Goal: Task Accomplishment & Management: Use online tool/utility

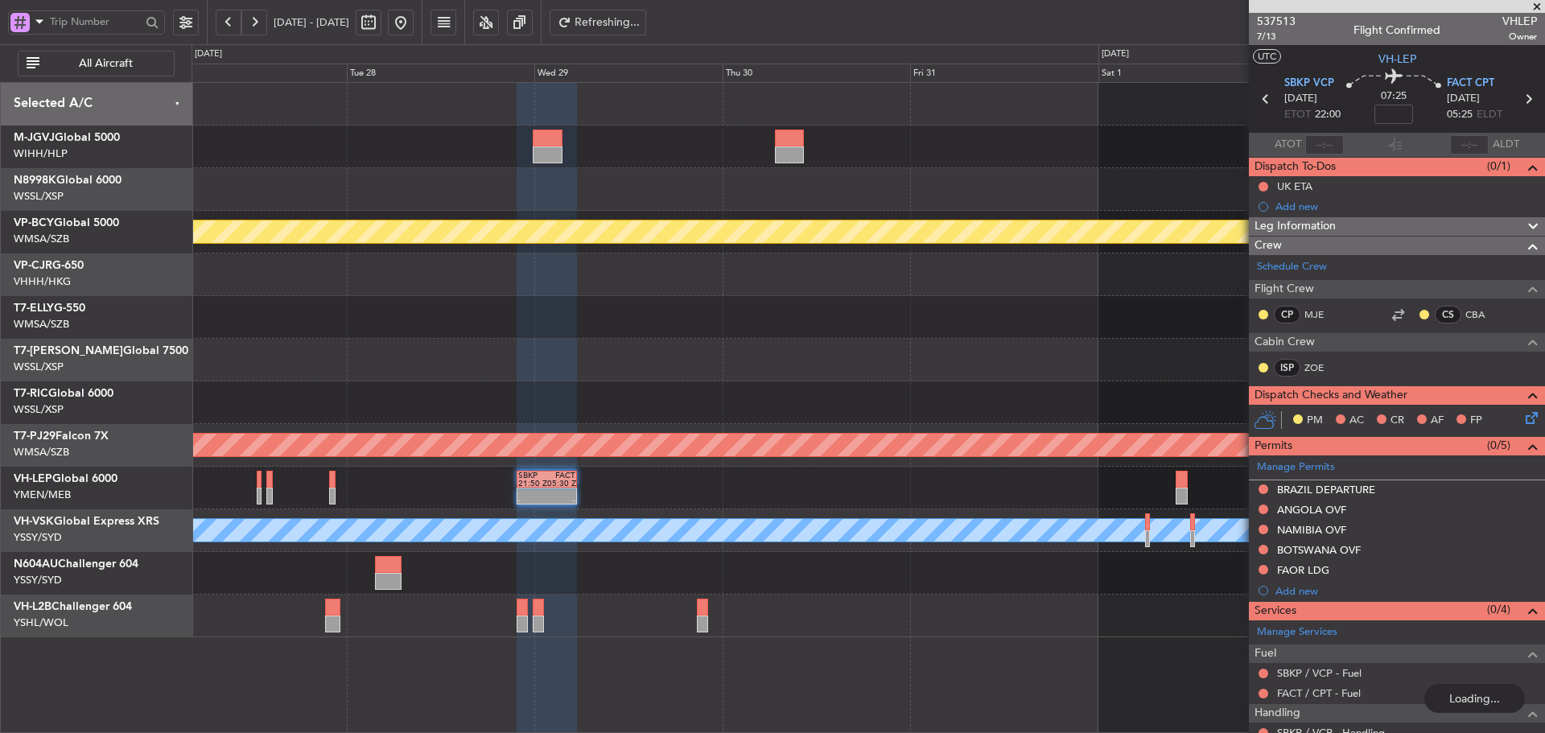
scroll to position [111, 0]
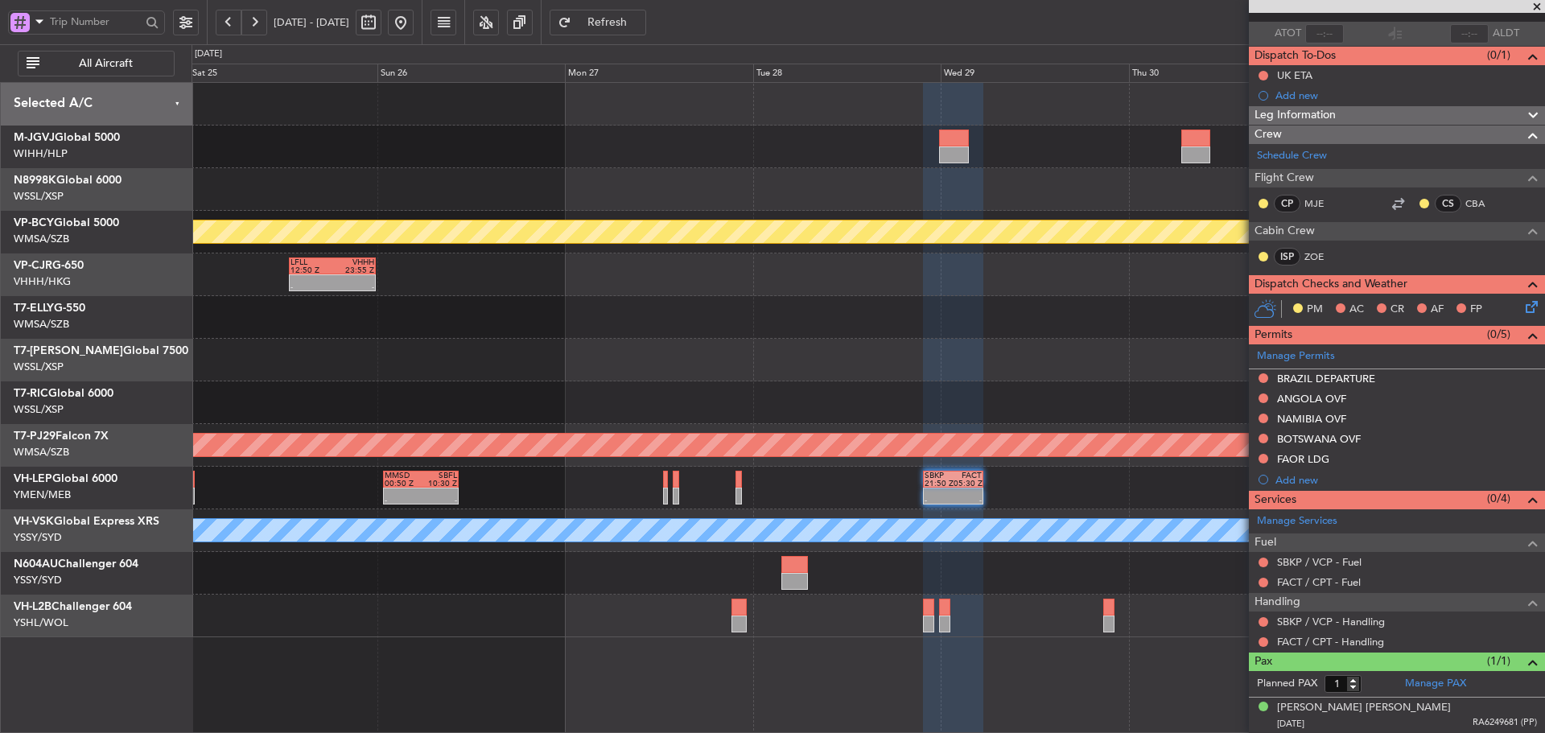
click at [920, 467] on div "Planned Maint [GEOGRAPHIC_DATA] (Sultan [PERSON_NAME] [PERSON_NAME] - Subang) -…" at bounding box center [868, 360] width 1353 height 555
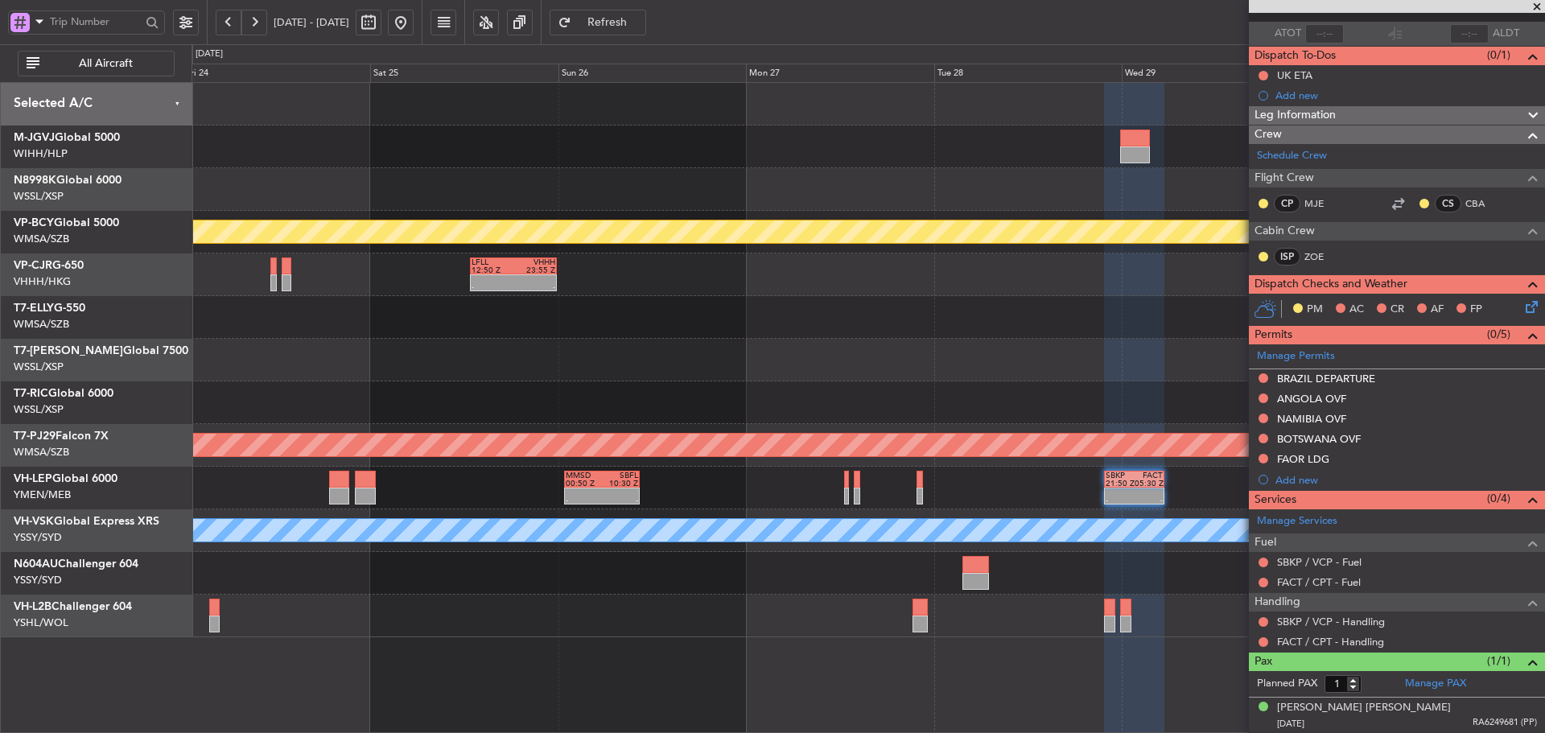
click at [991, 353] on div "Planned Maint [GEOGRAPHIC_DATA] (Sultan [PERSON_NAME] [PERSON_NAME] - Subang) -…" at bounding box center [868, 360] width 1353 height 555
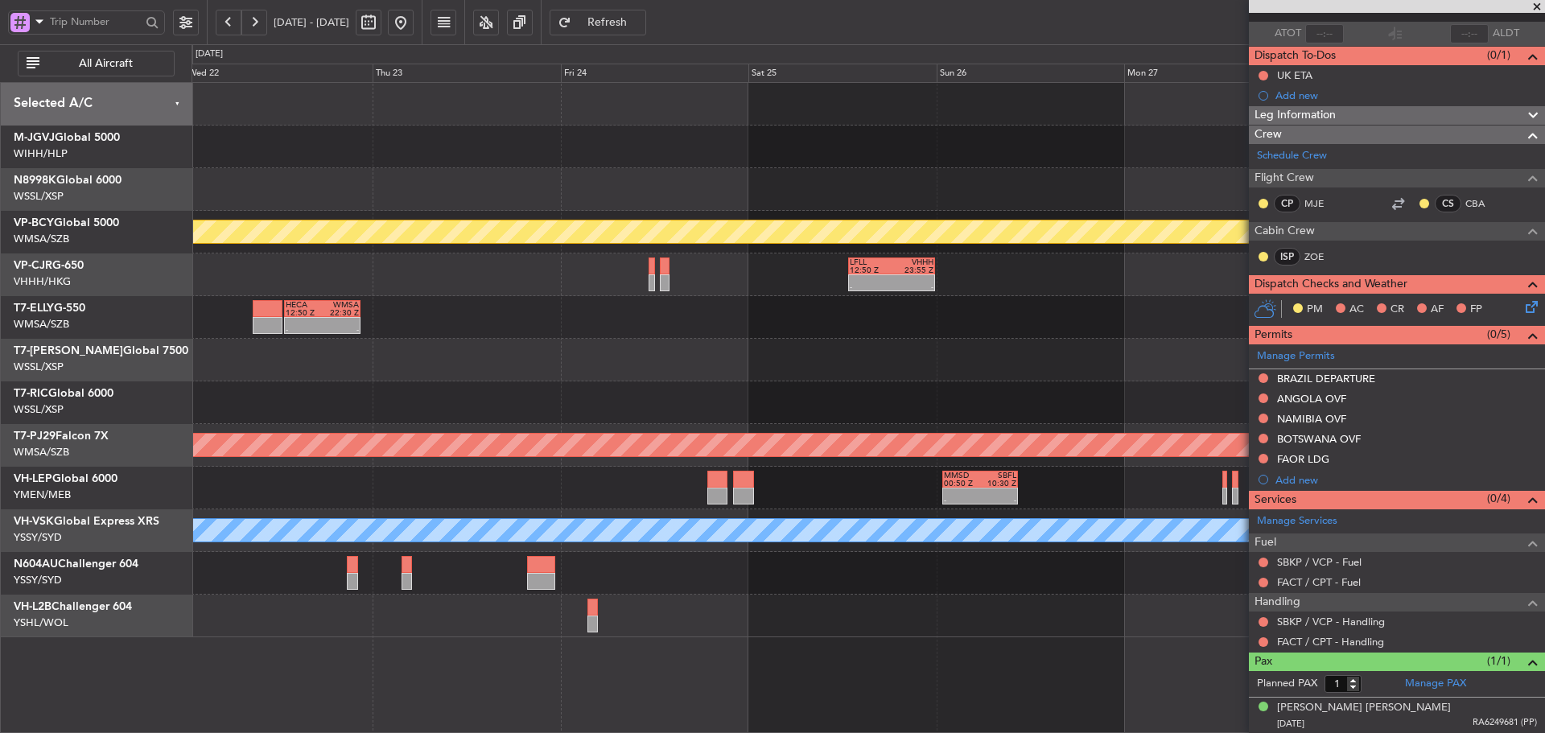
click at [1022, 375] on div at bounding box center [868, 360] width 1353 height 43
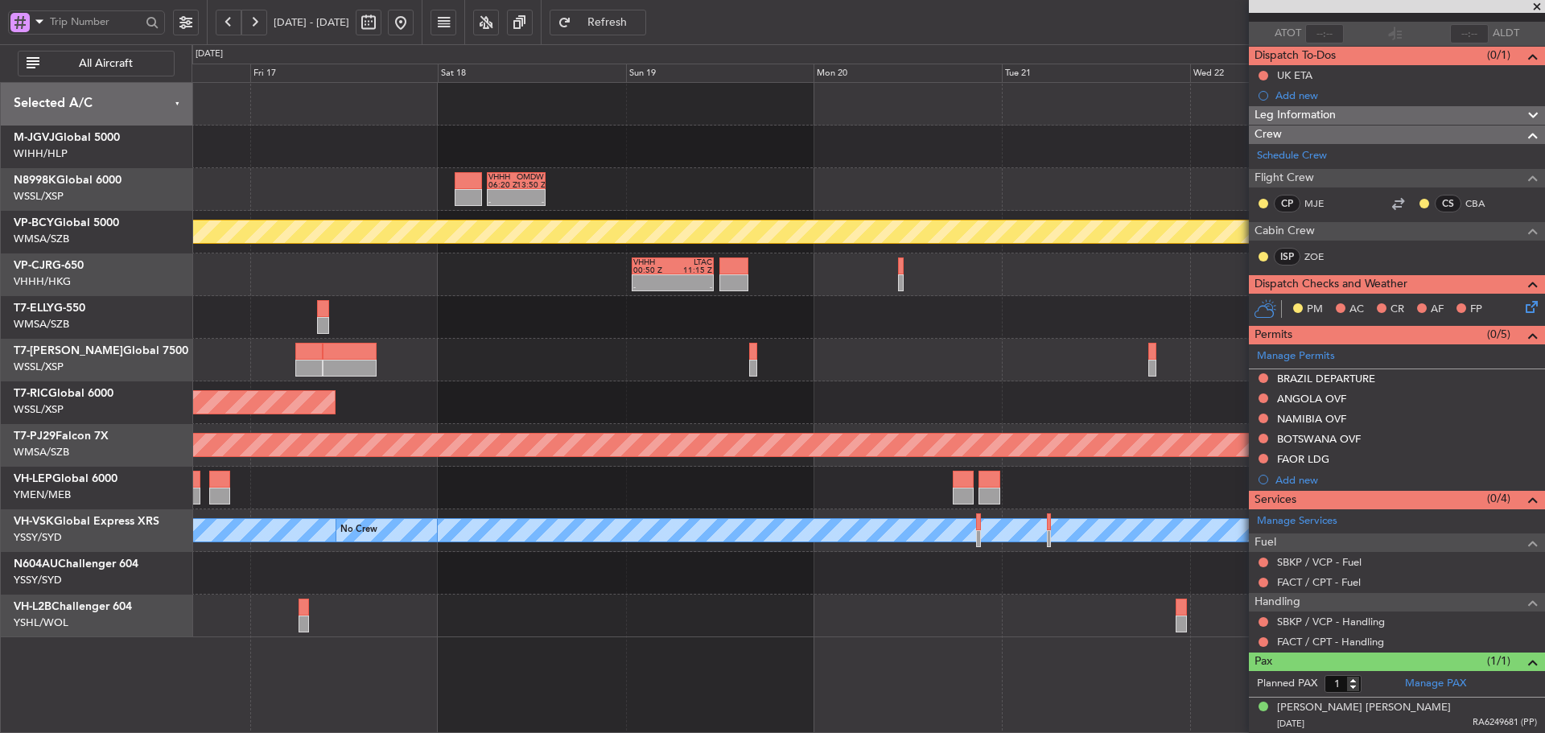
click at [1055, 313] on div "- - VHHH 06:20 Z OMDW 13:50 Z Planned Maint [GEOGRAPHIC_DATA] (Sultan [PERSON_N…" at bounding box center [868, 360] width 1353 height 555
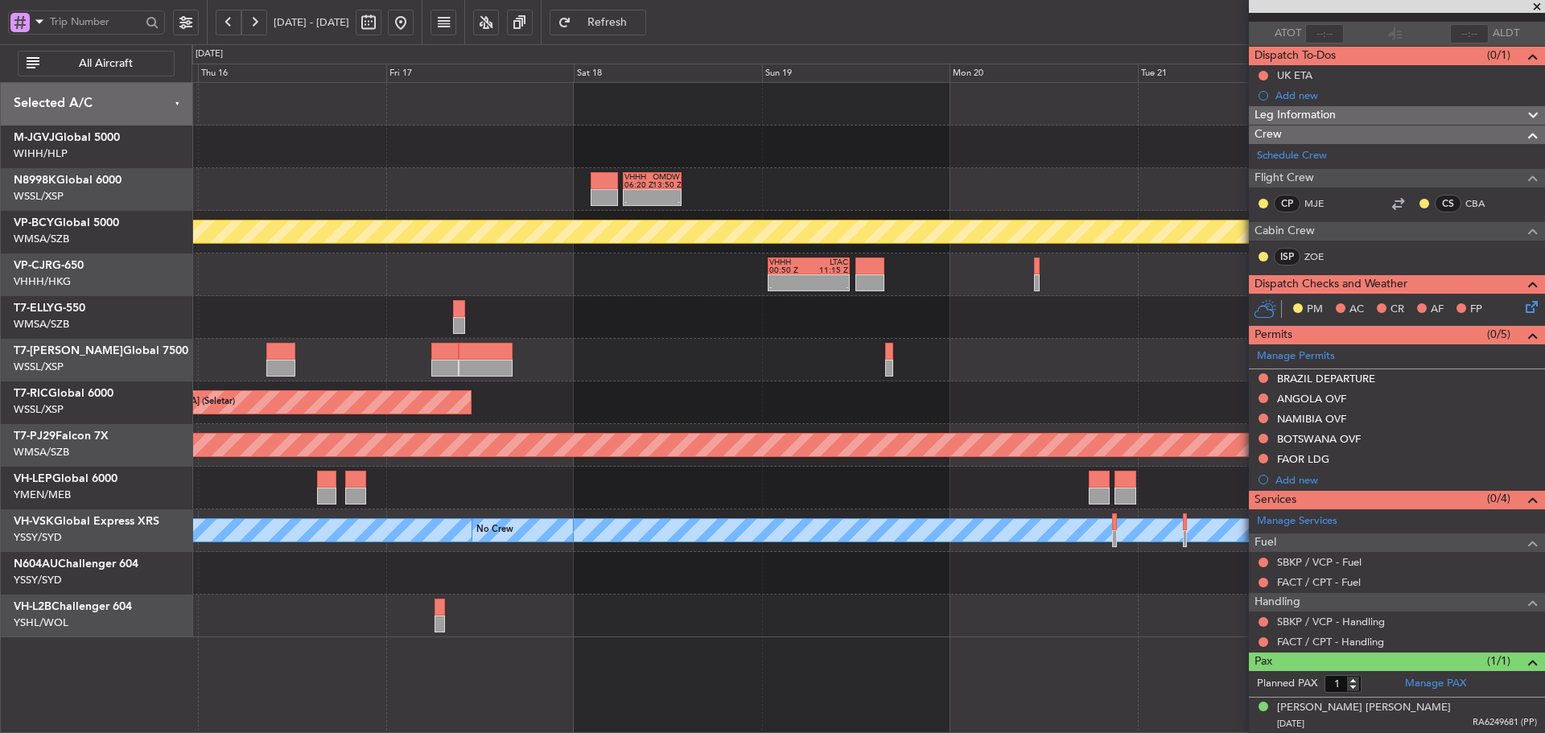
click at [1050, 315] on div "- - VHHH 06:20 Z OMDW 13:50 Z Planned Maint [GEOGRAPHIC_DATA] (Sultan [PERSON_N…" at bounding box center [868, 360] width 1353 height 555
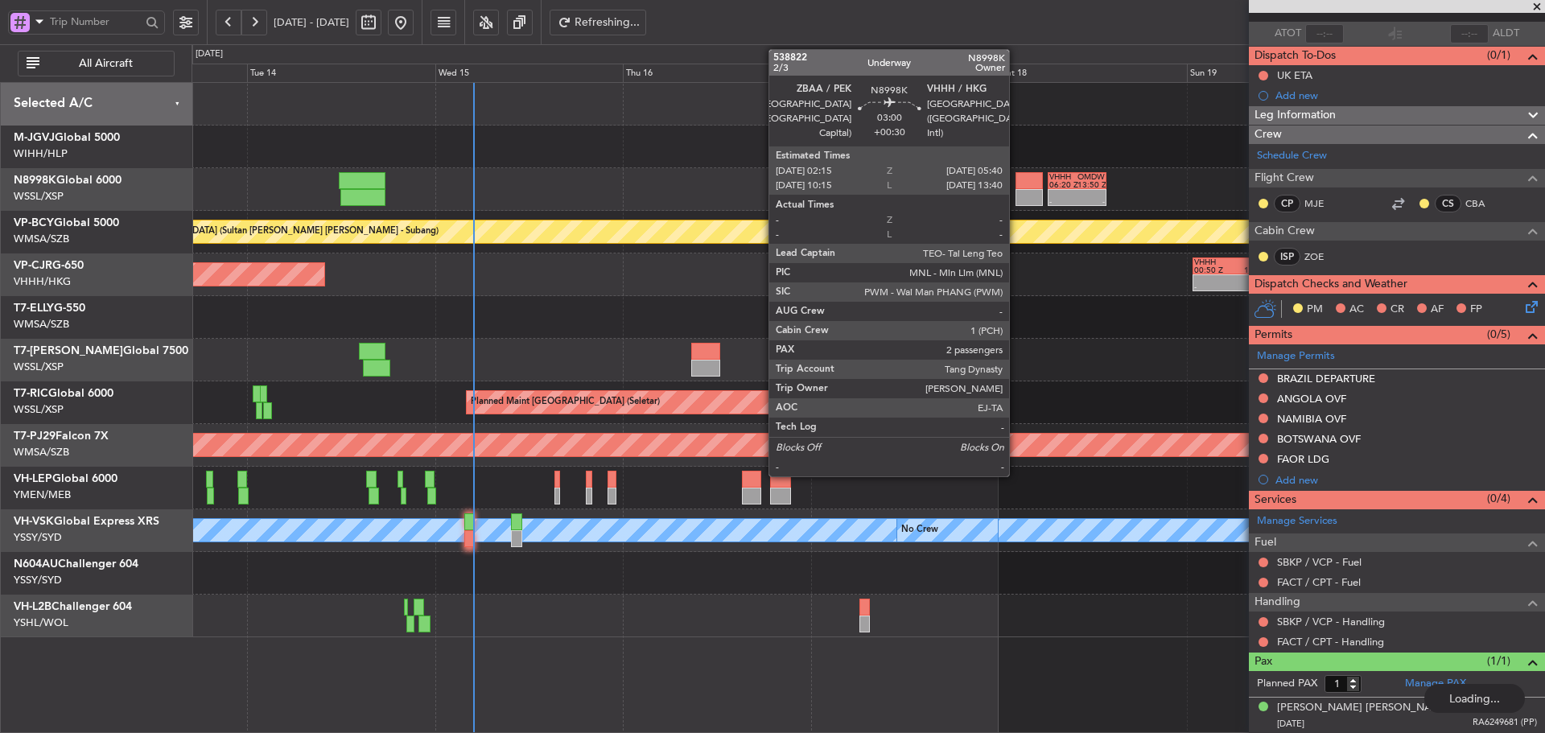
click at [1017, 185] on div at bounding box center [1029, 180] width 27 height 17
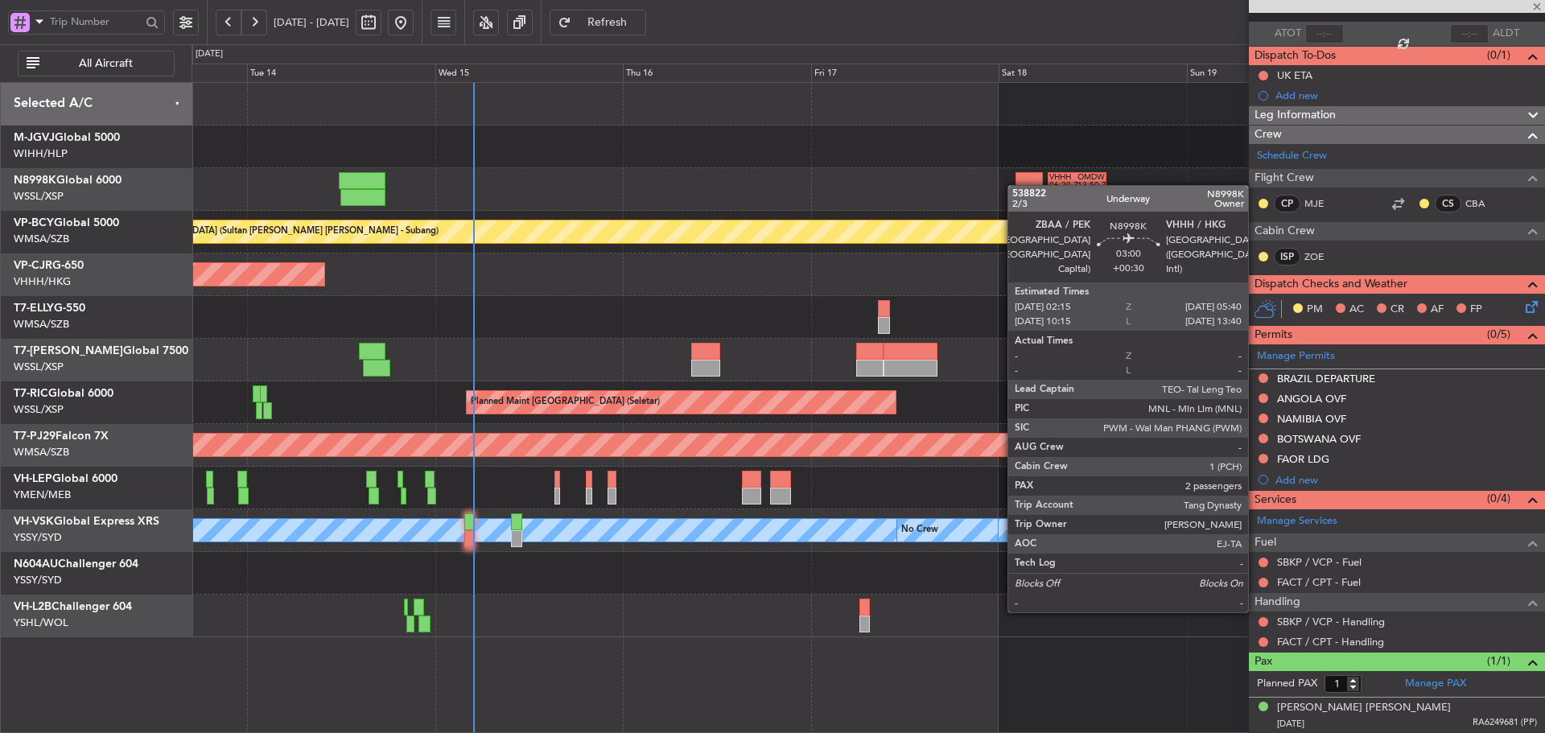
type input "+00:30"
type input "2"
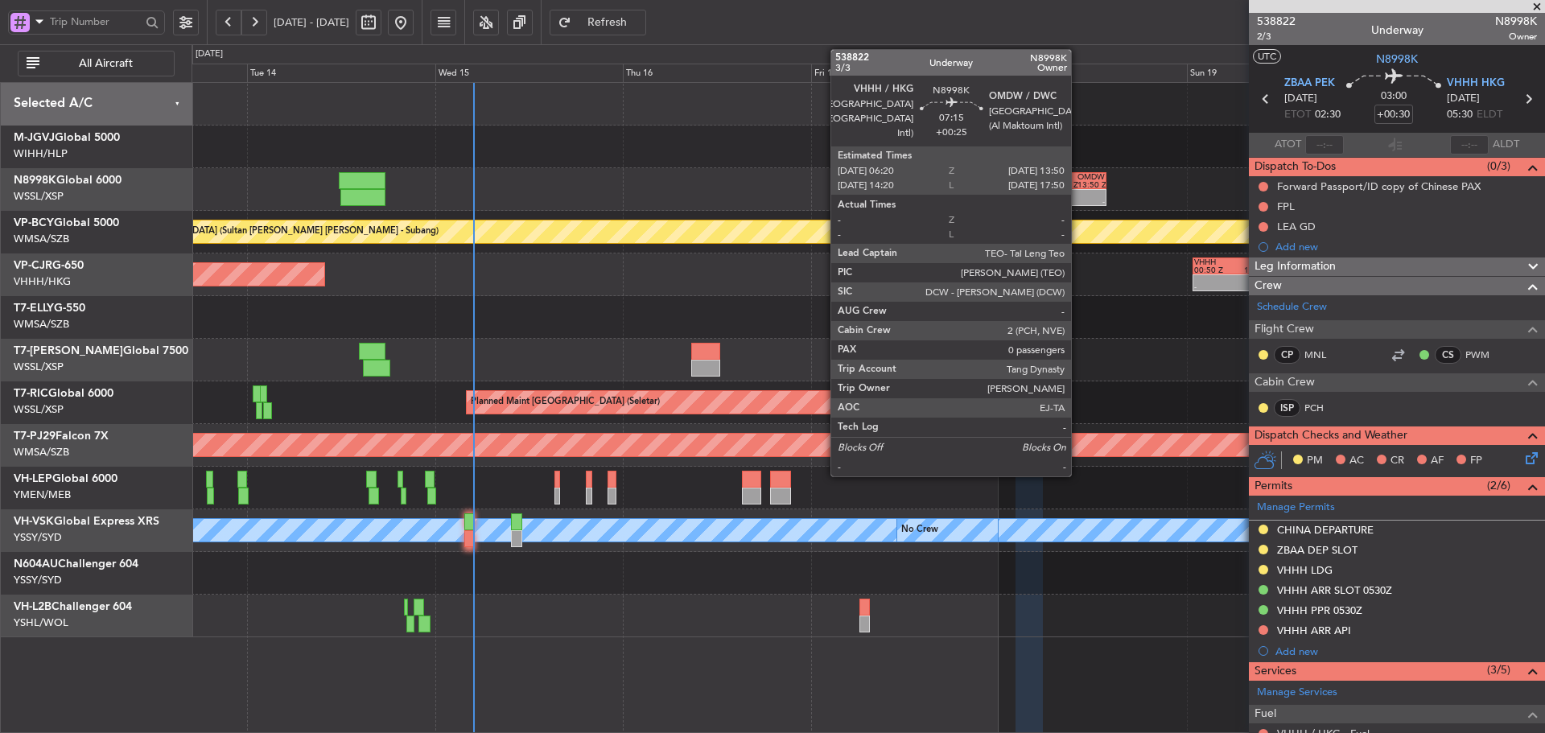
click at [1078, 192] on div at bounding box center [1092, 194] width 28 height 8
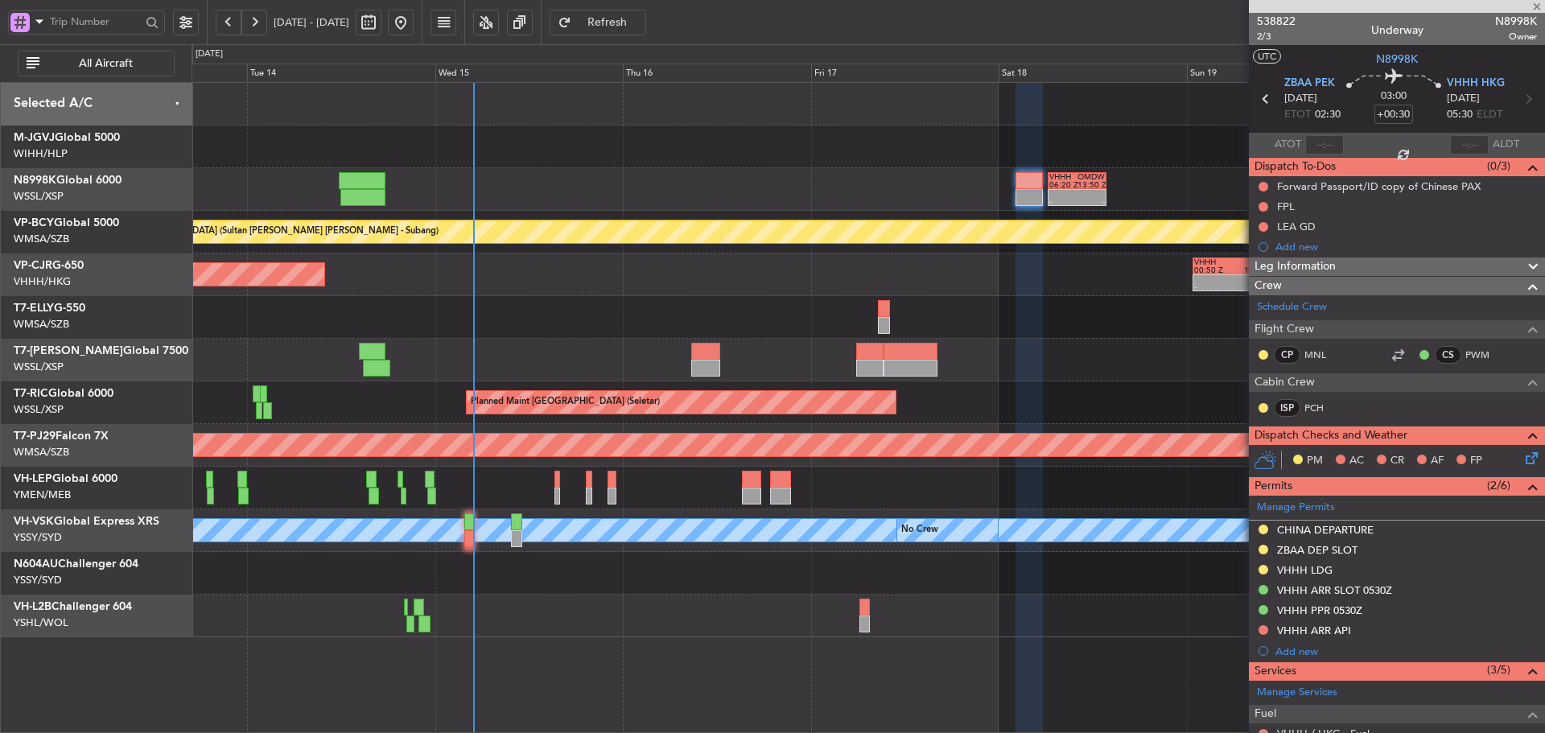
type input "+00:25"
type input "0"
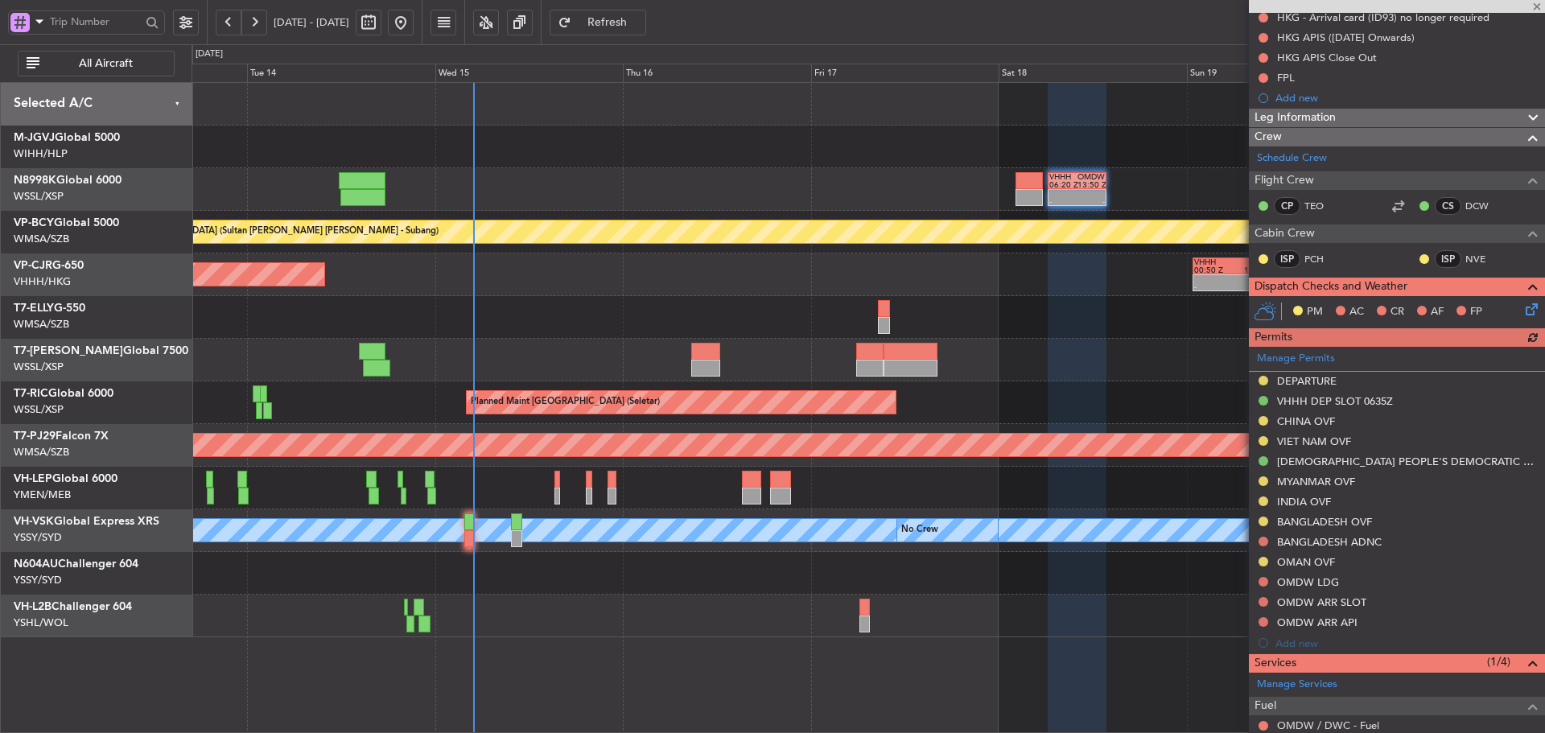
scroll to position [336, 0]
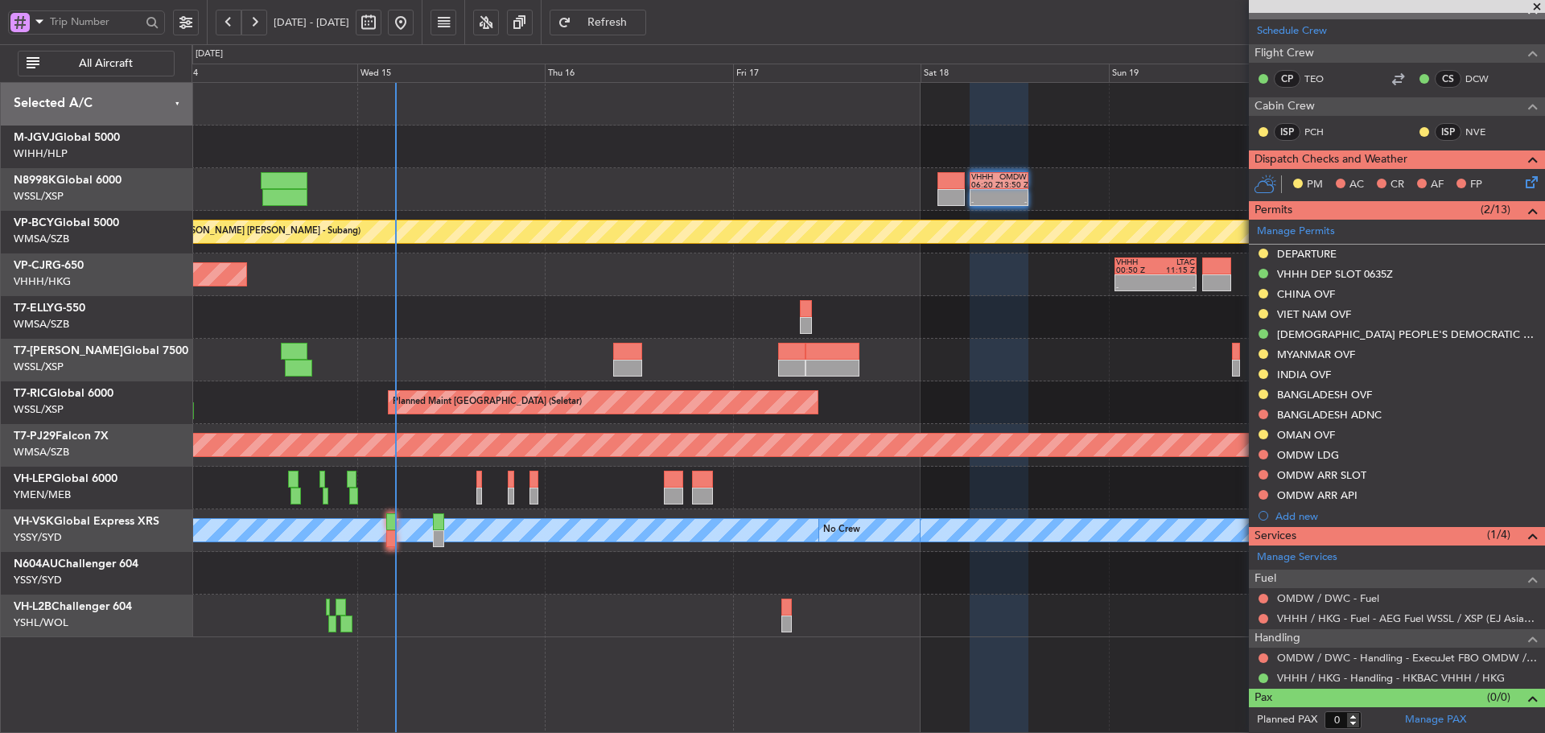
click at [922, 282] on div "Planned Maint [GEOGRAPHIC_DATA] ([GEOGRAPHIC_DATA] Intl) - - VHHH 00:50 Z LTAC …" at bounding box center [868, 275] width 1353 height 43
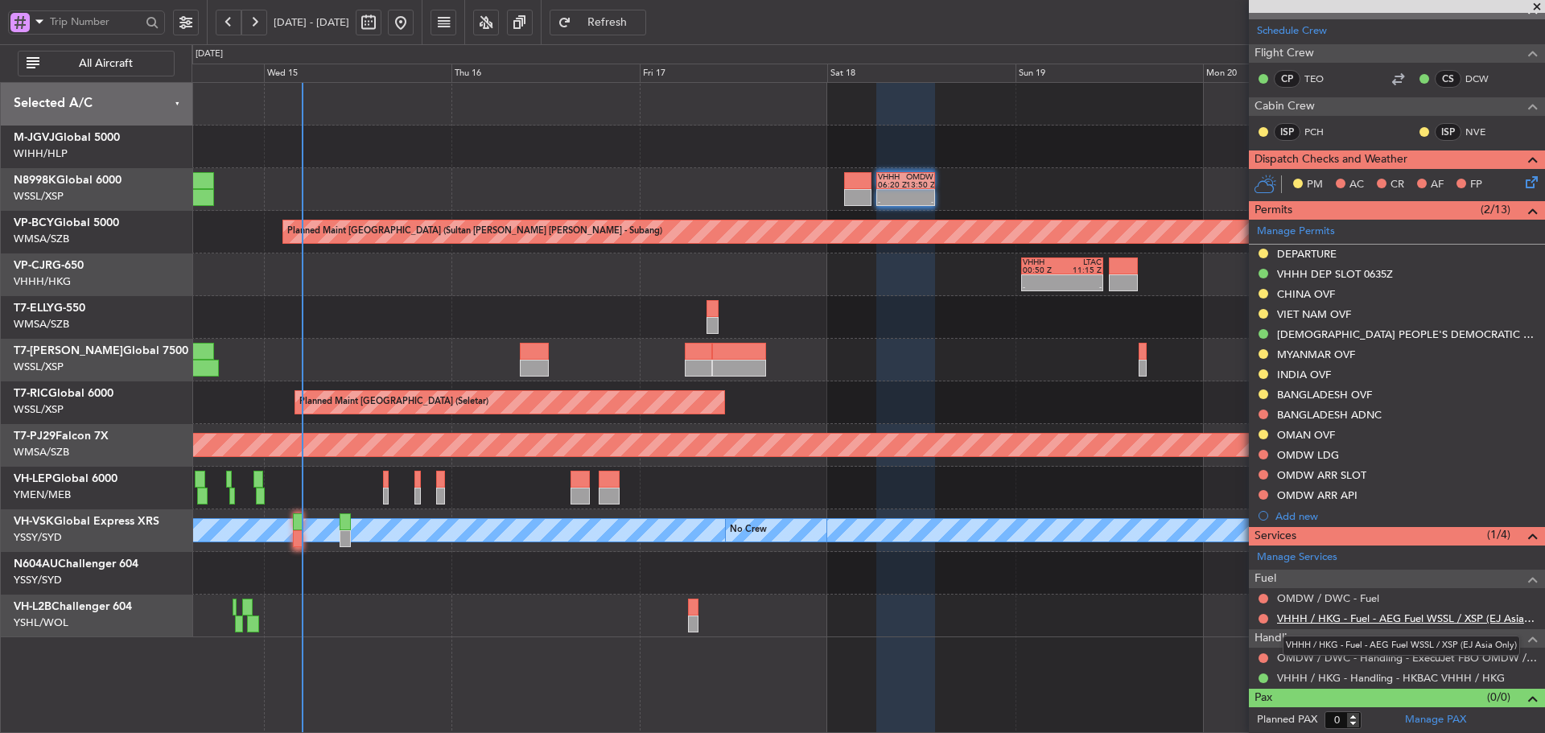
click at [1347, 621] on link "VHHH / HKG - Fuel - AEG Fuel WSSL / XSP (EJ Asia Only)" at bounding box center [1407, 619] width 260 height 14
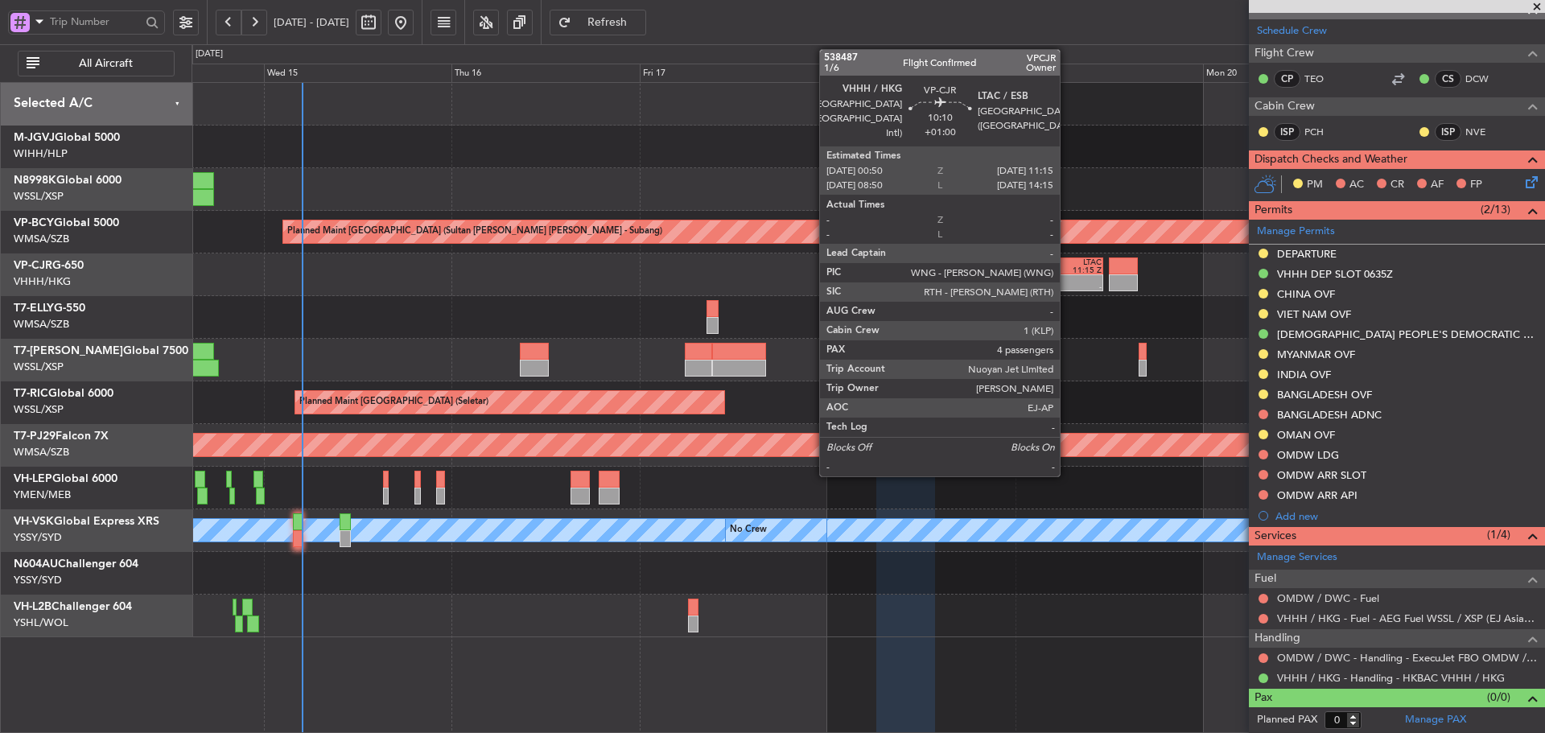
click at [1070, 281] on div at bounding box center [1081, 279] width 39 height 8
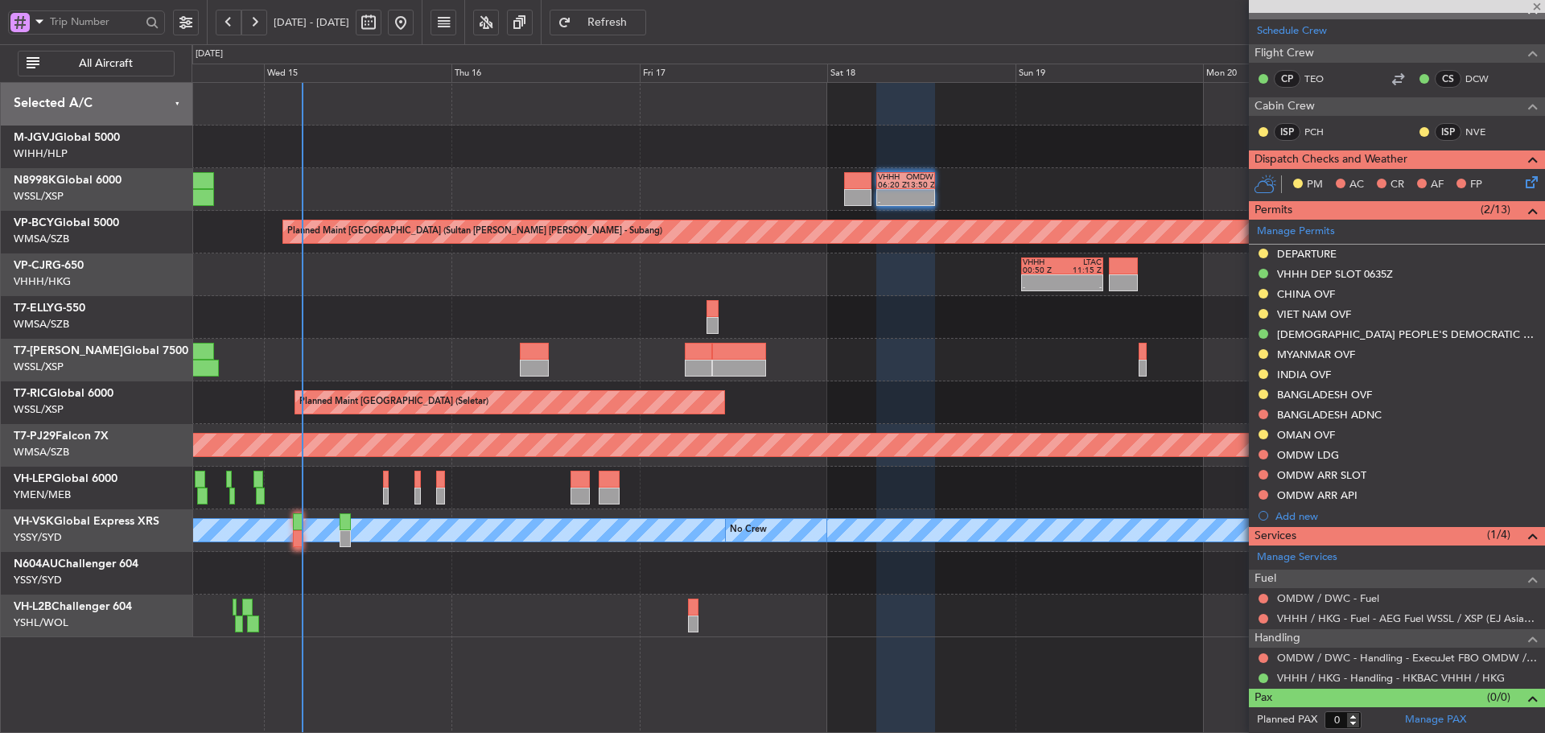
type input "+01:00"
type input "4"
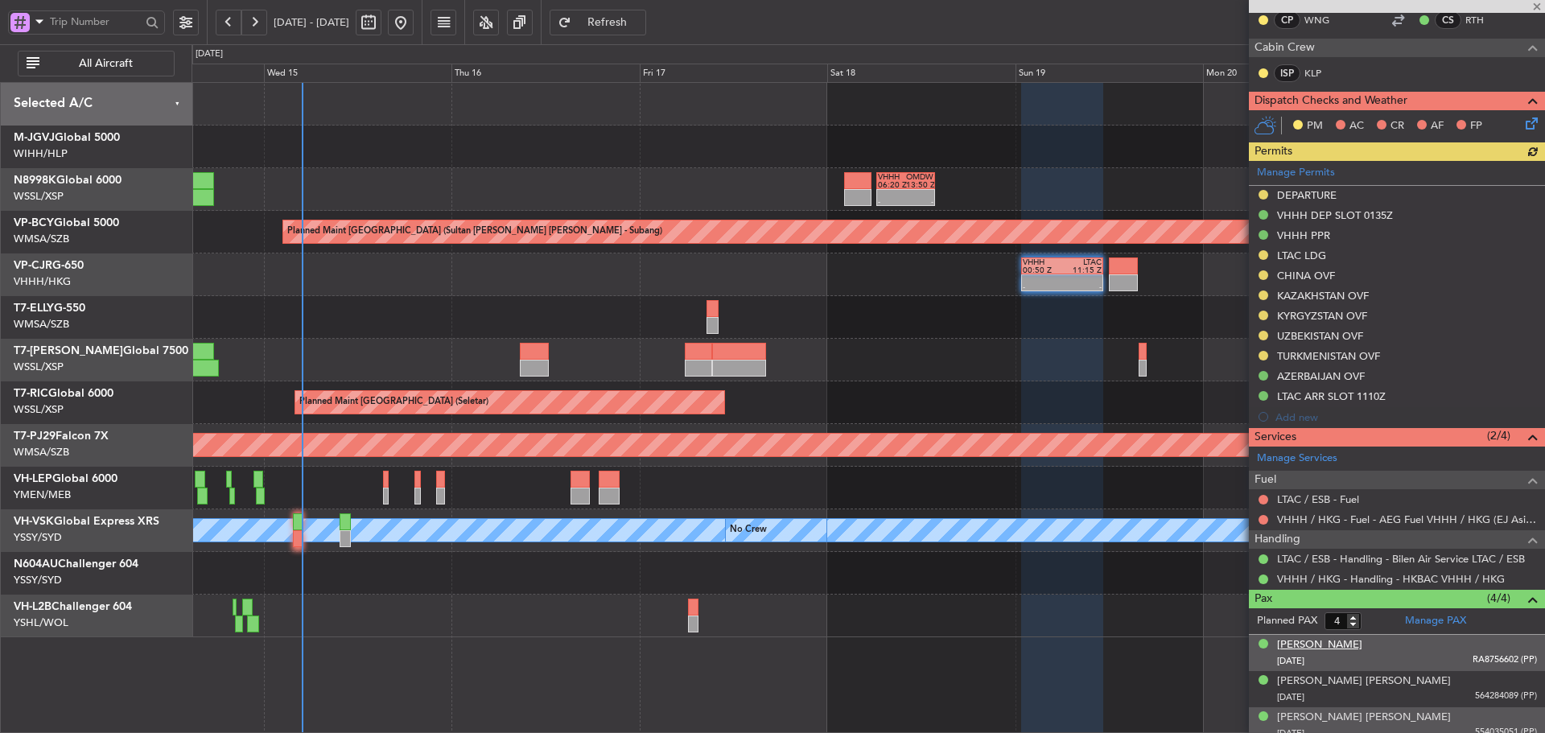
scroll to position [400, 0]
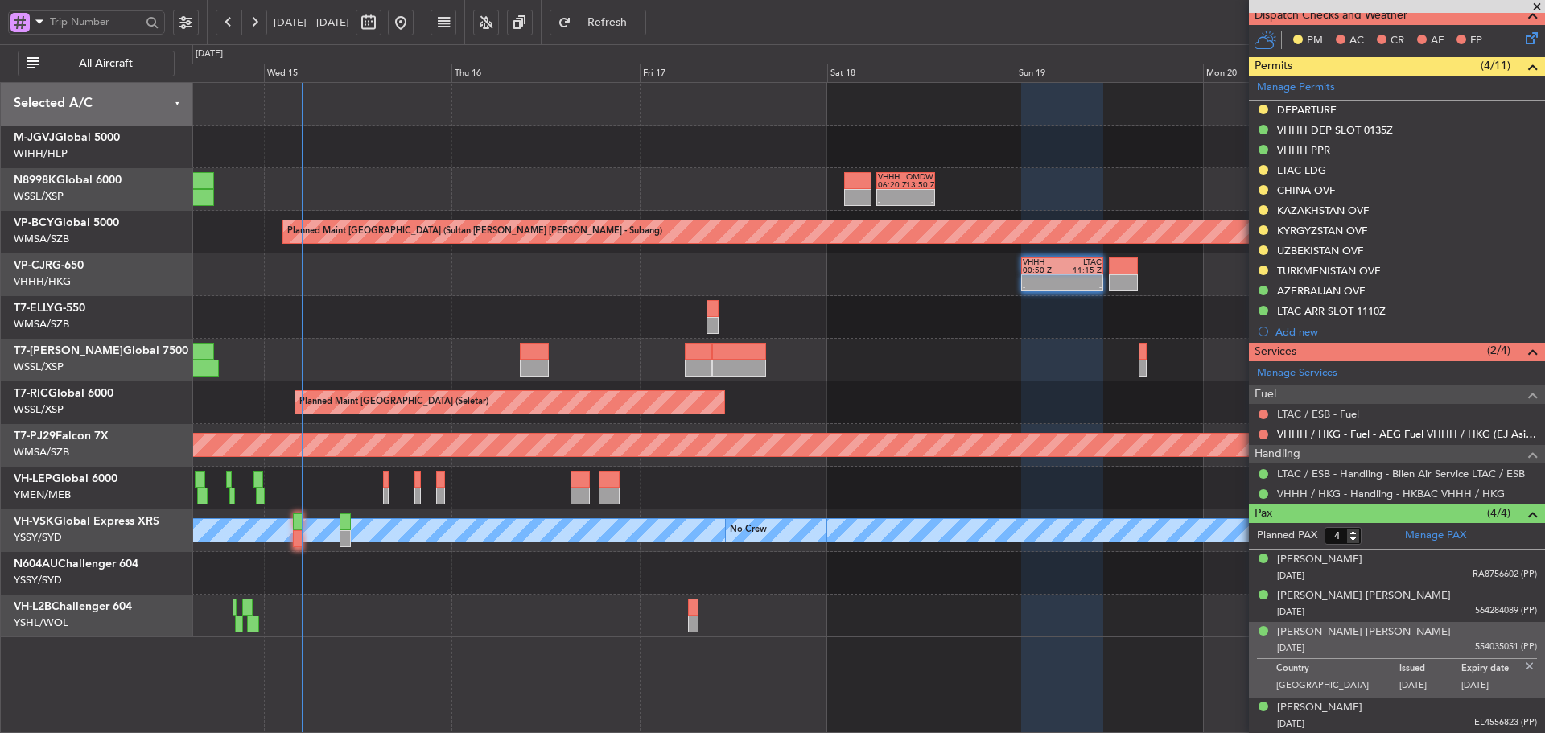
click at [1315, 432] on link "VHHH / HKG - Fuel - AEG Fuel VHHH / HKG (EJ Asia Only)" at bounding box center [1407, 434] width 260 height 14
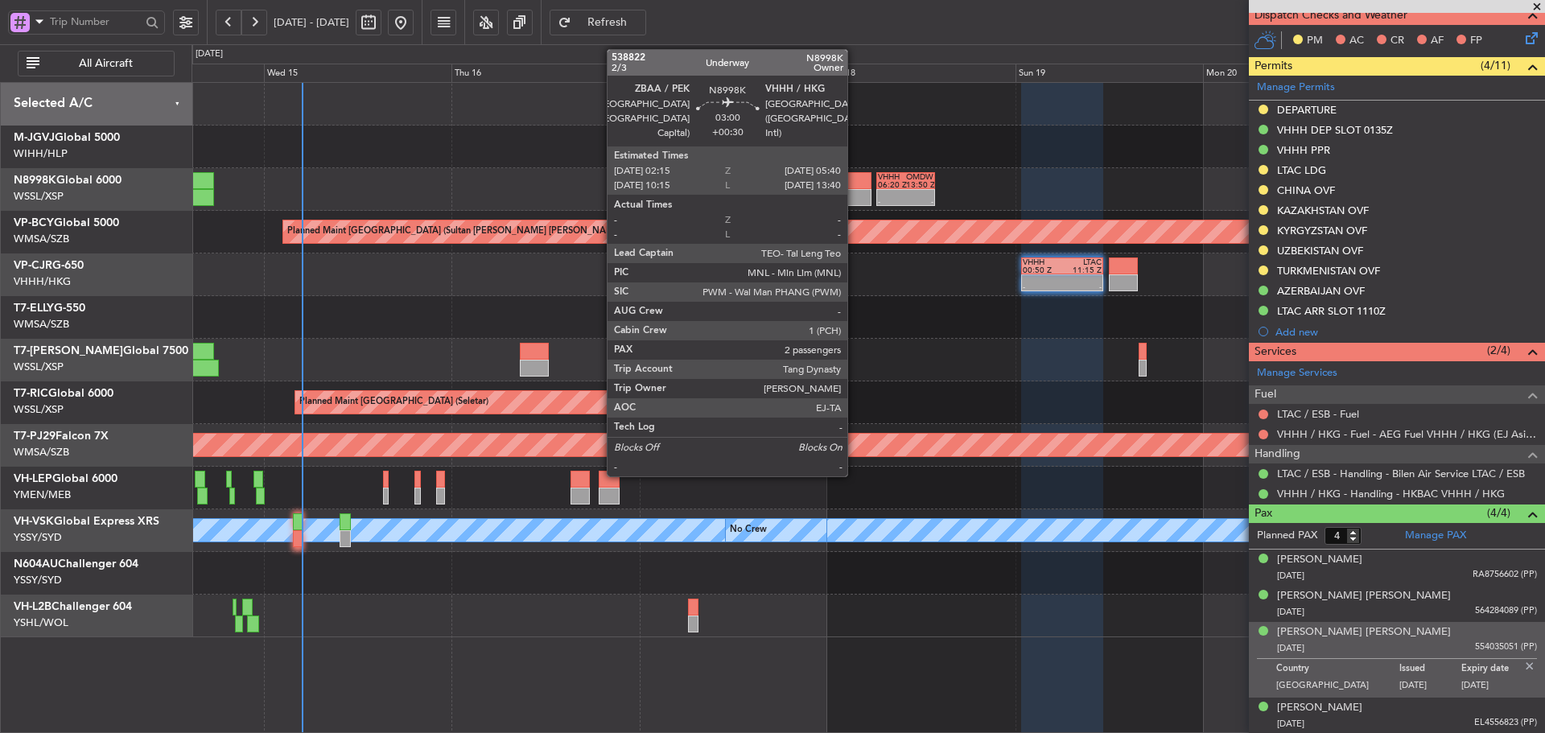
click at [855, 195] on div at bounding box center [857, 197] width 27 height 17
type input "+00:30"
type input "2"
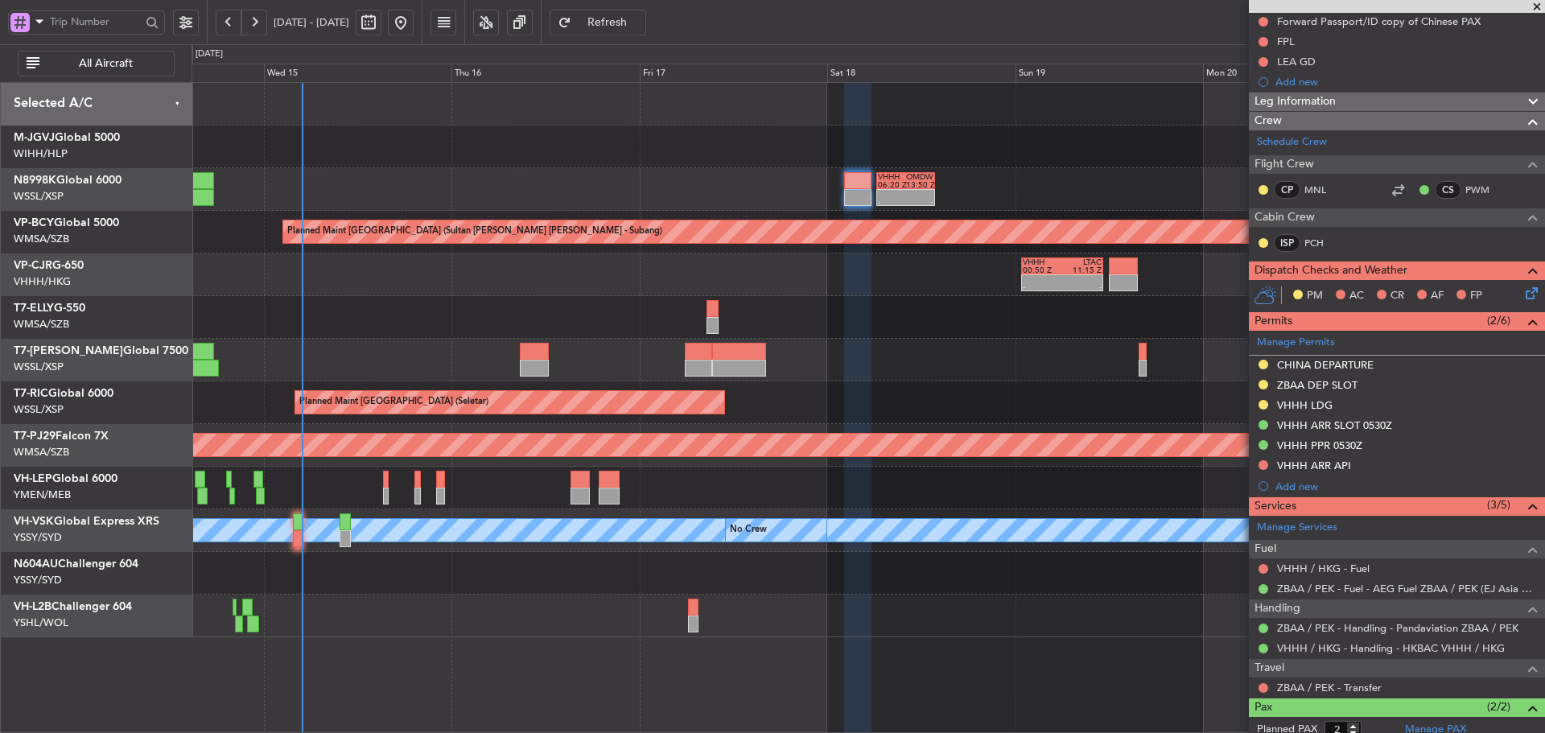
scroll to position [241, 0]
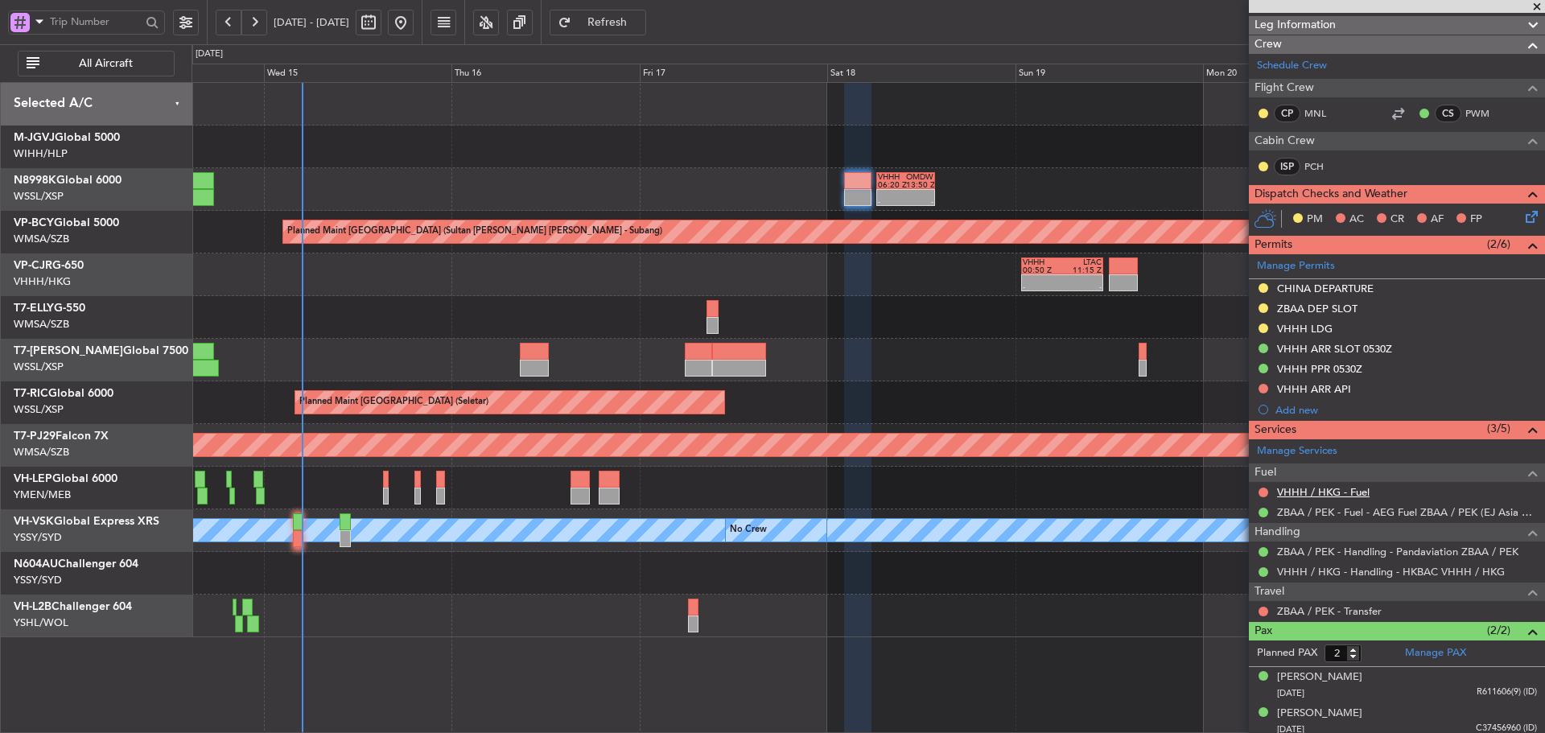
click at [1322, 493] on link "VHHH / HKG - Fuel" at bounding box center [1323, 492] width 93 height 14
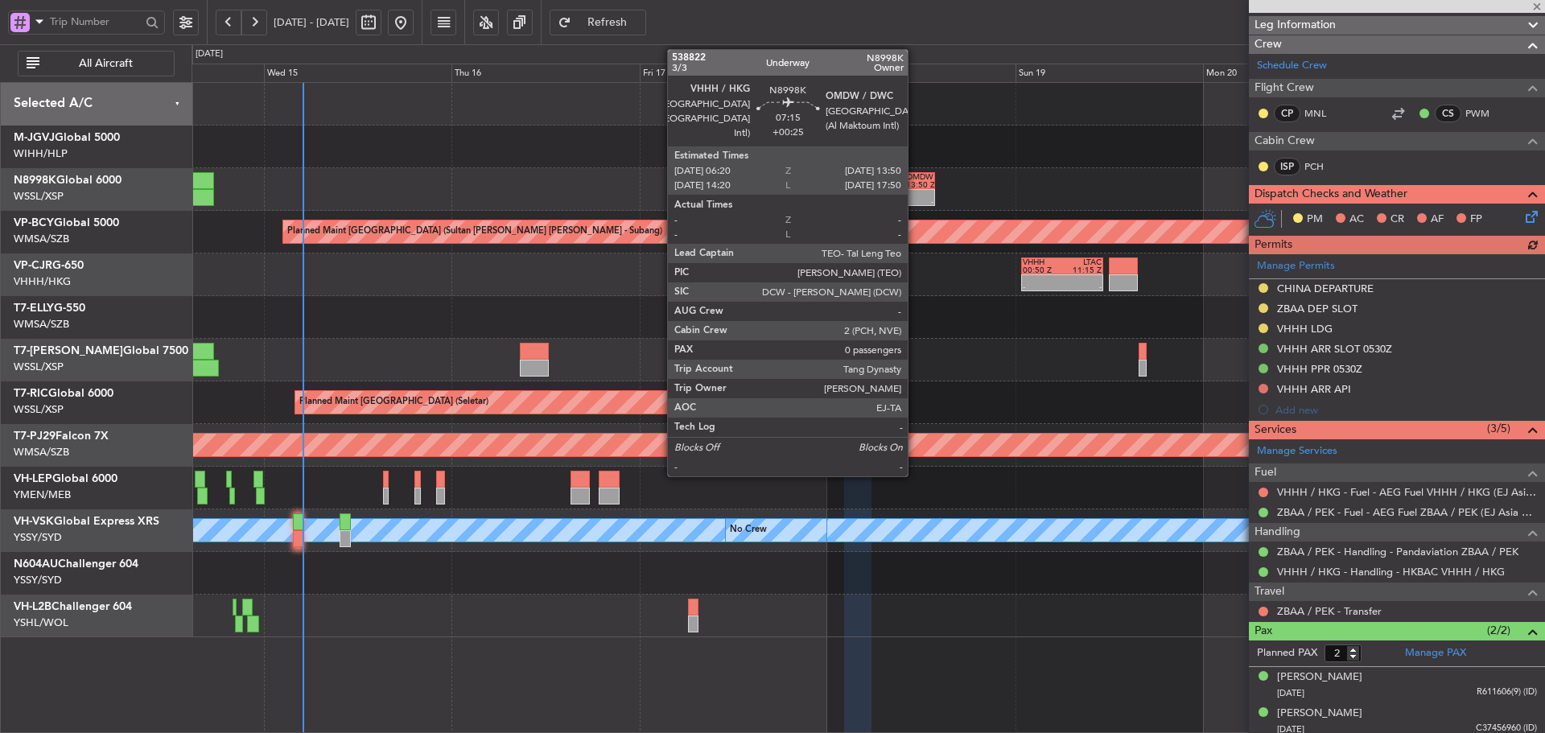
click at [915, 196] on div at bounding box center [920, 194] width 28 height 8
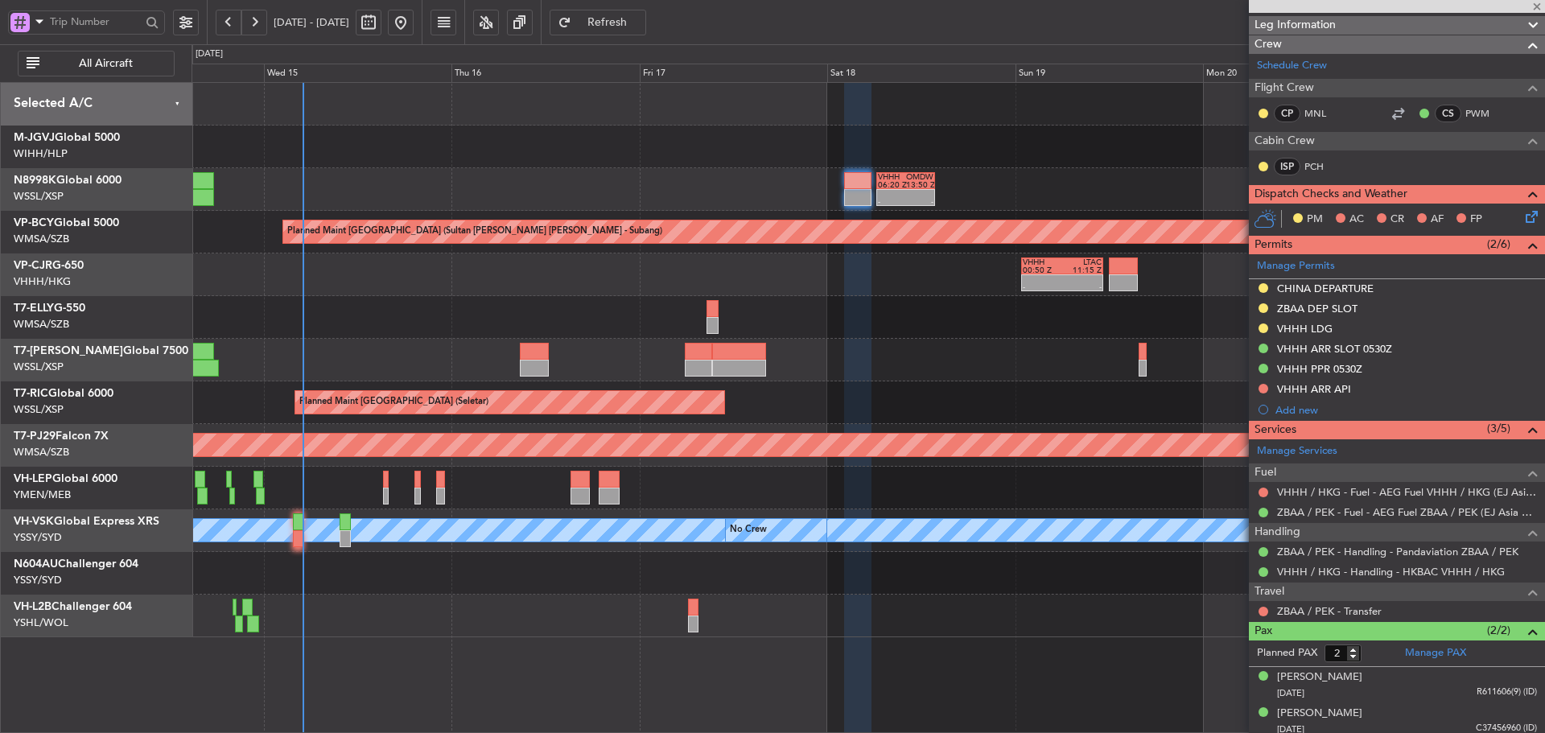
type input "+00:25"
type input "0"
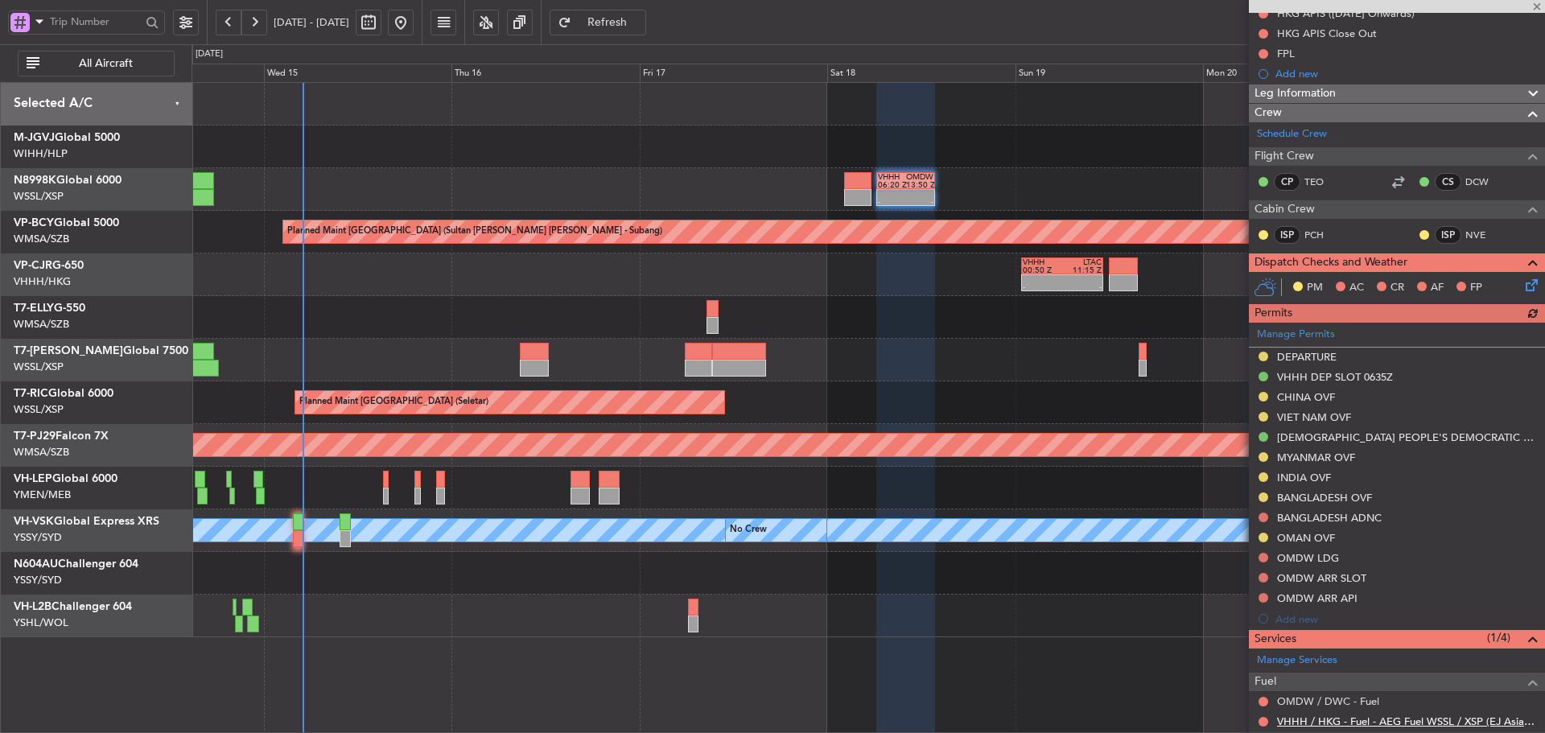
scroll to position [322, 0]
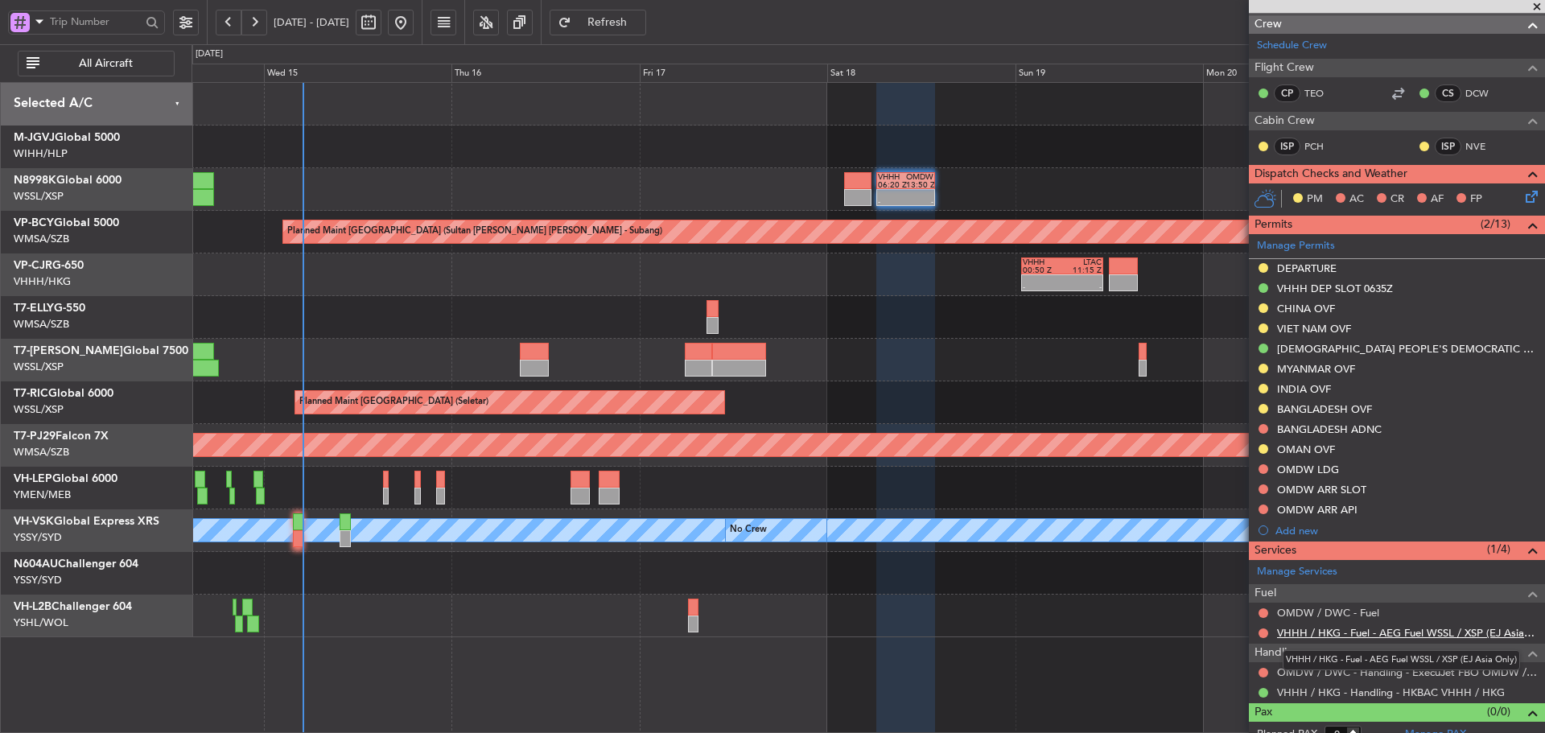
click at [1324, 633] on link "VHHH / HKG - Fuel - AEG Fuel WSSL / XSP (EJ Asia Only)" at bounding box center [1407, 633] width 260 height 14
click at [646, 29] on button "Refresh" at bounding box center [598, 23] width 97 height 26
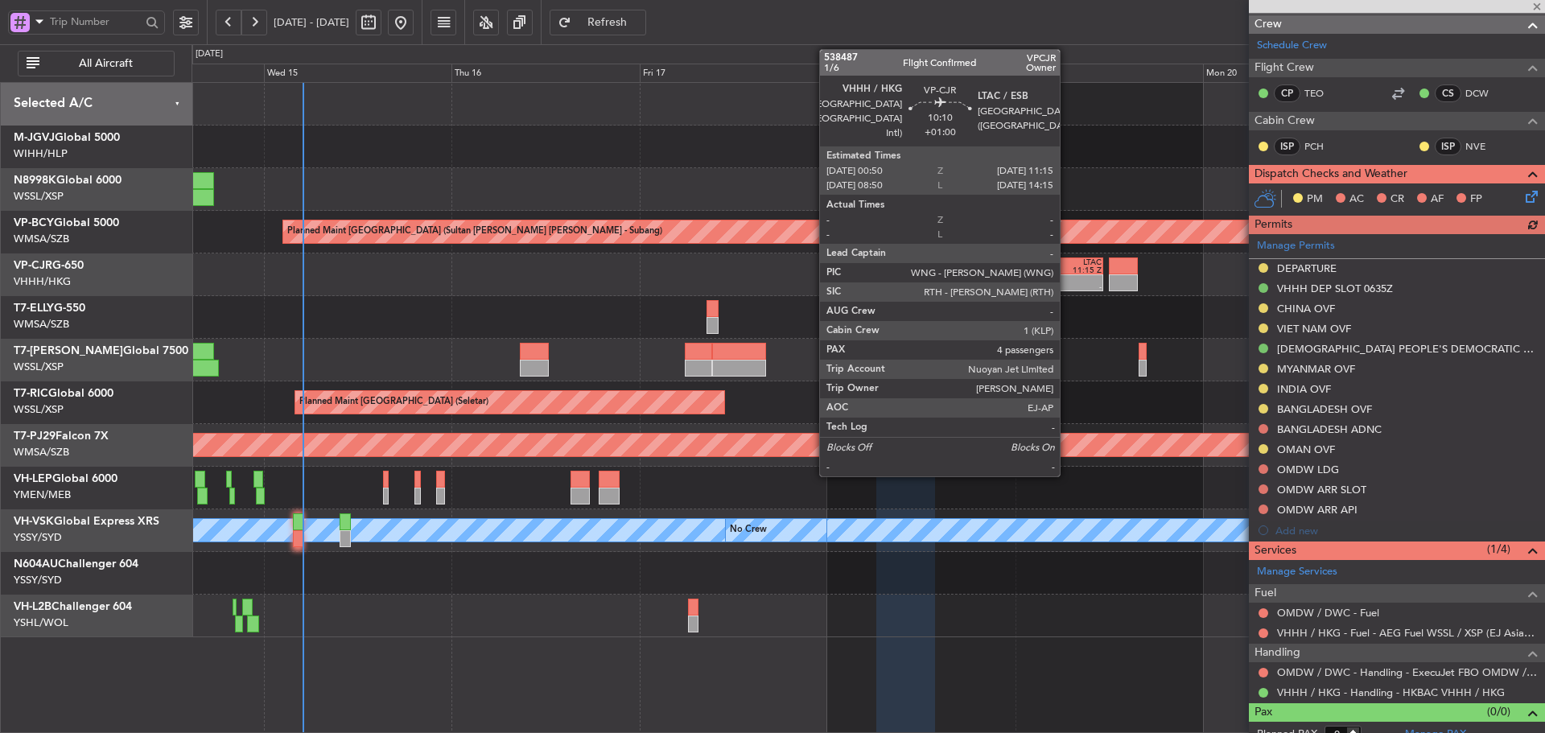
click at [1067, 270] on div "11:15 Z" at bounding box center [1081, 270] width 39 height 8
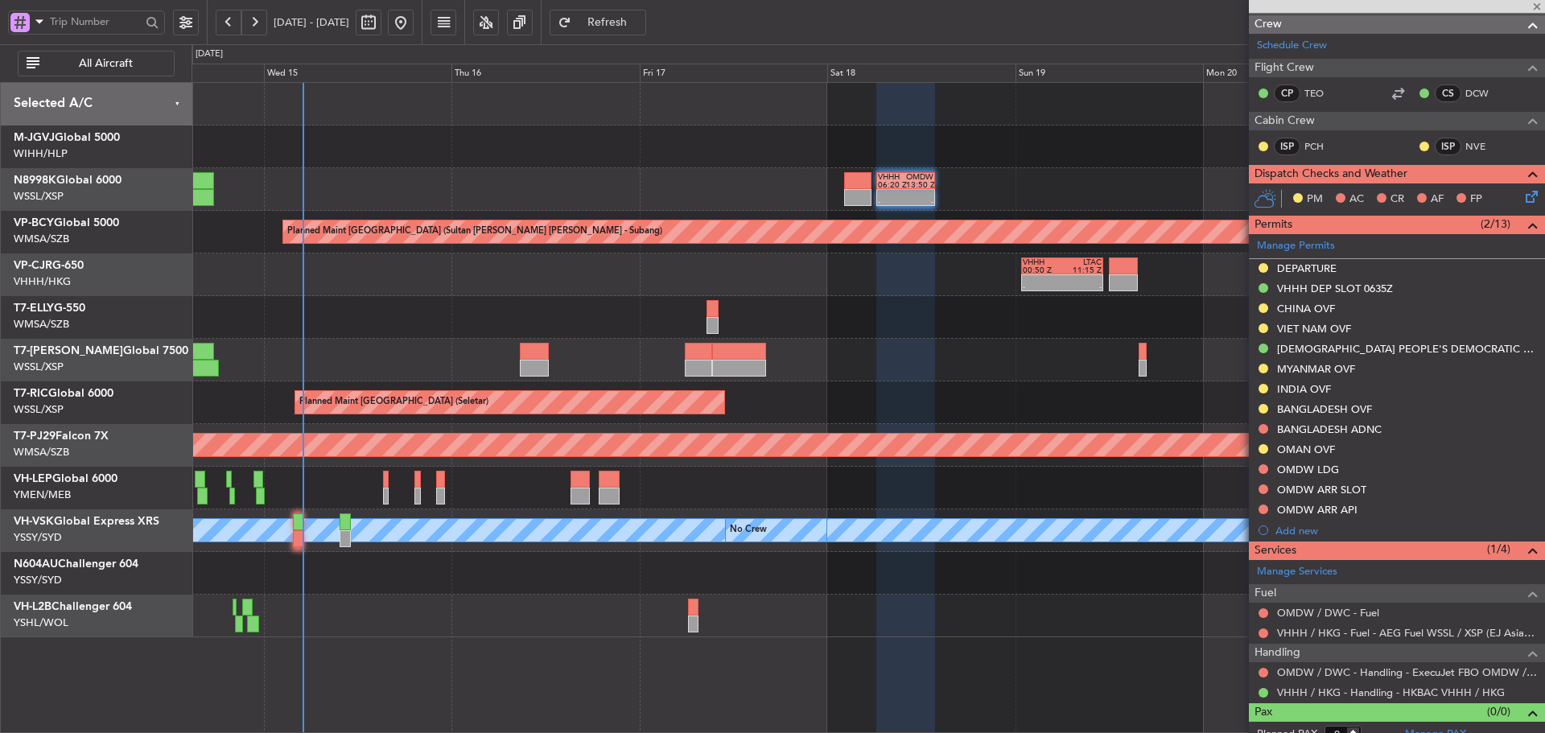
type input "+01:00"
type input "4"
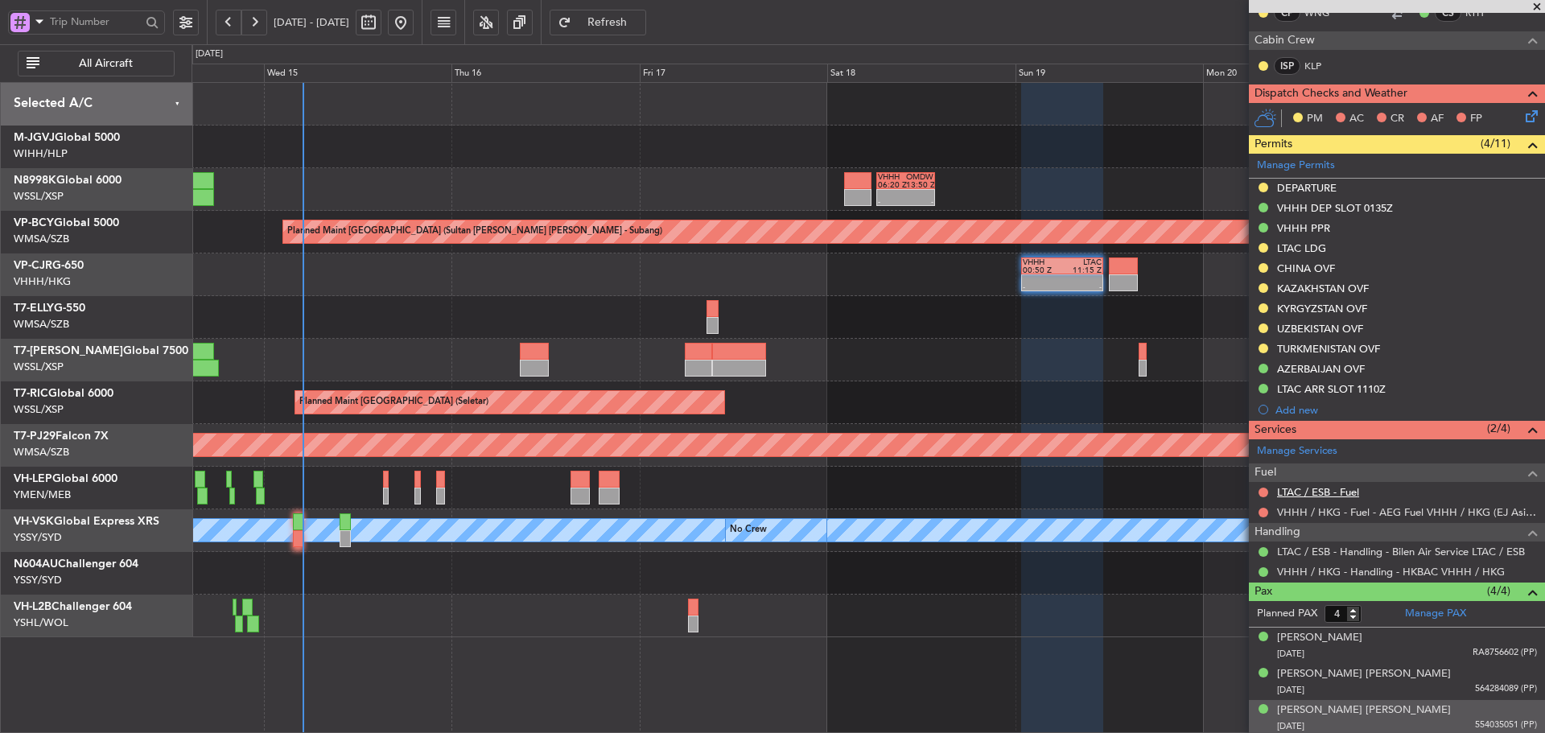
click at [1355, 496] on link "LTAC / ESB - Fuel" at bounding box center [1318, 492] width 82 height 14
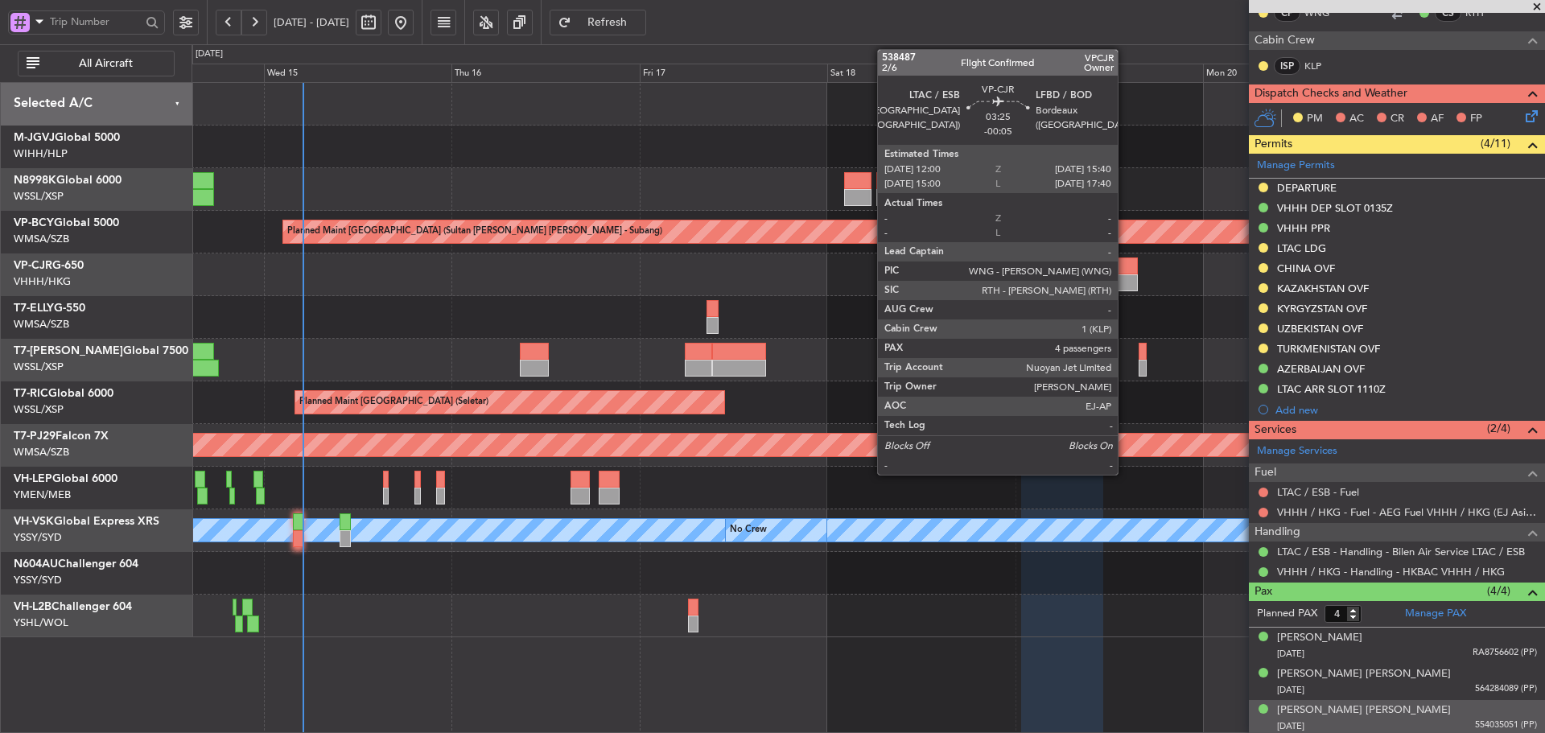
click at [1125, 274] on div at bounding box center [1123, 282] width 29 height 17
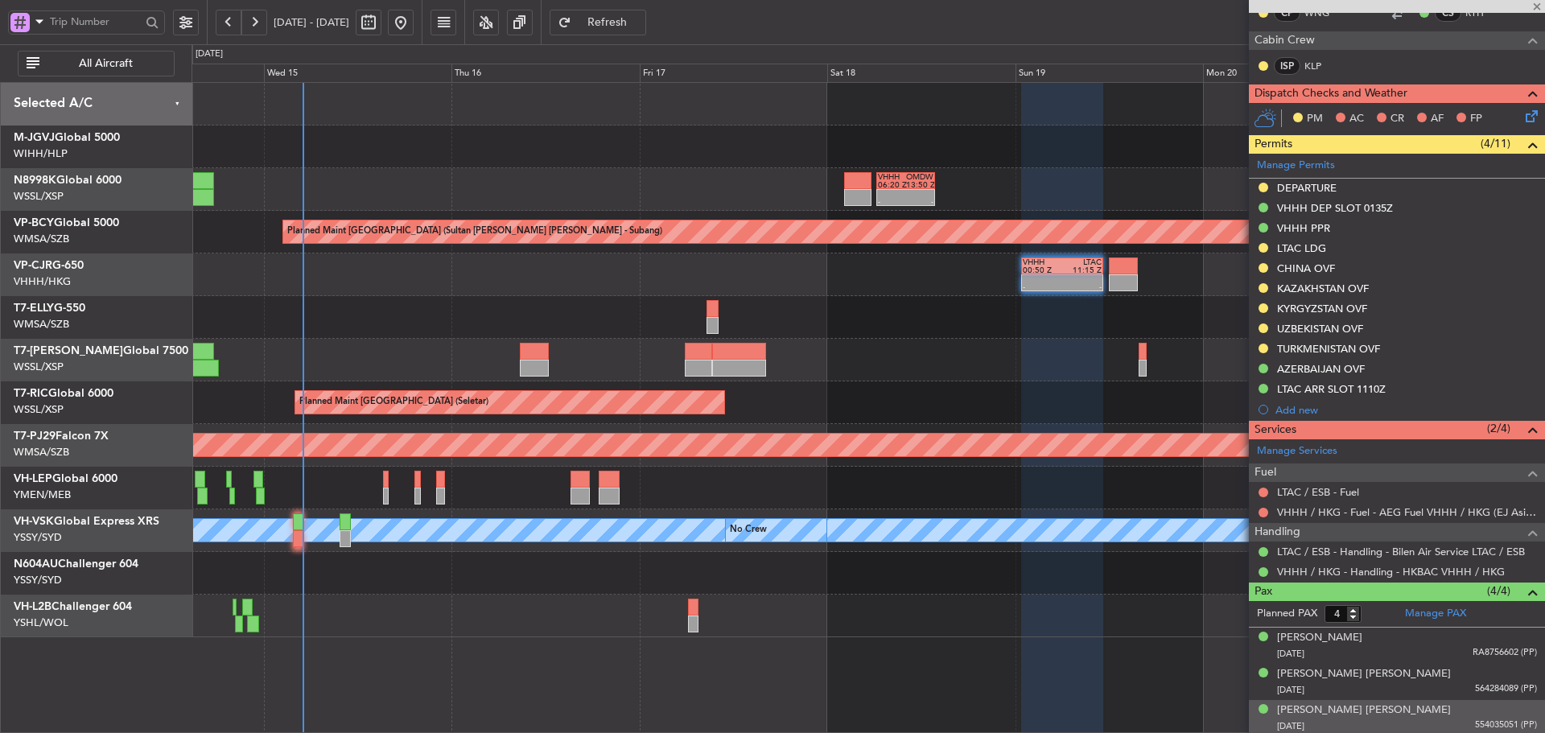
type input "-00:05"
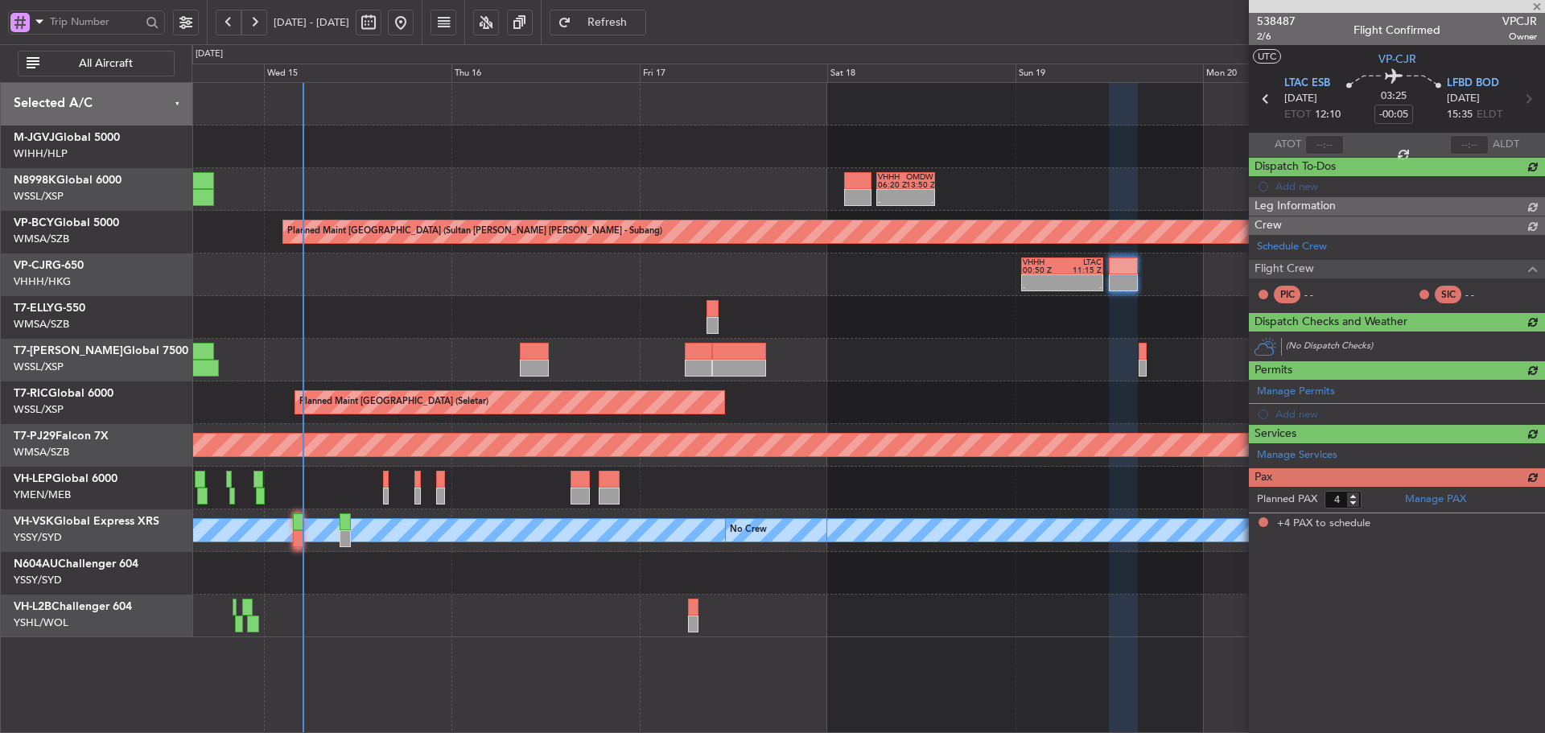
scroll to position [0, 0]
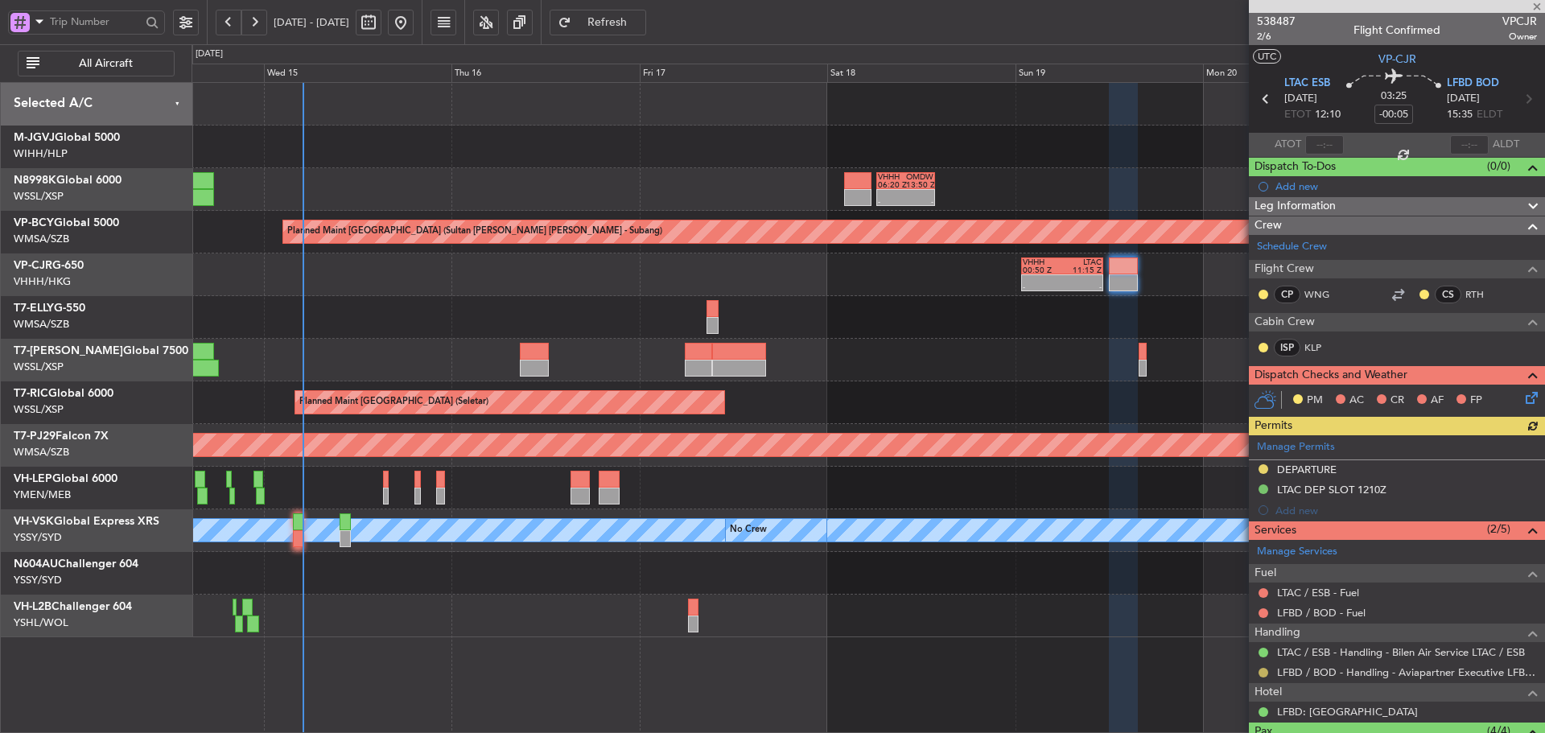
click at [1264, 674] on button at bounding box center [1264, 673] width 10 height 10
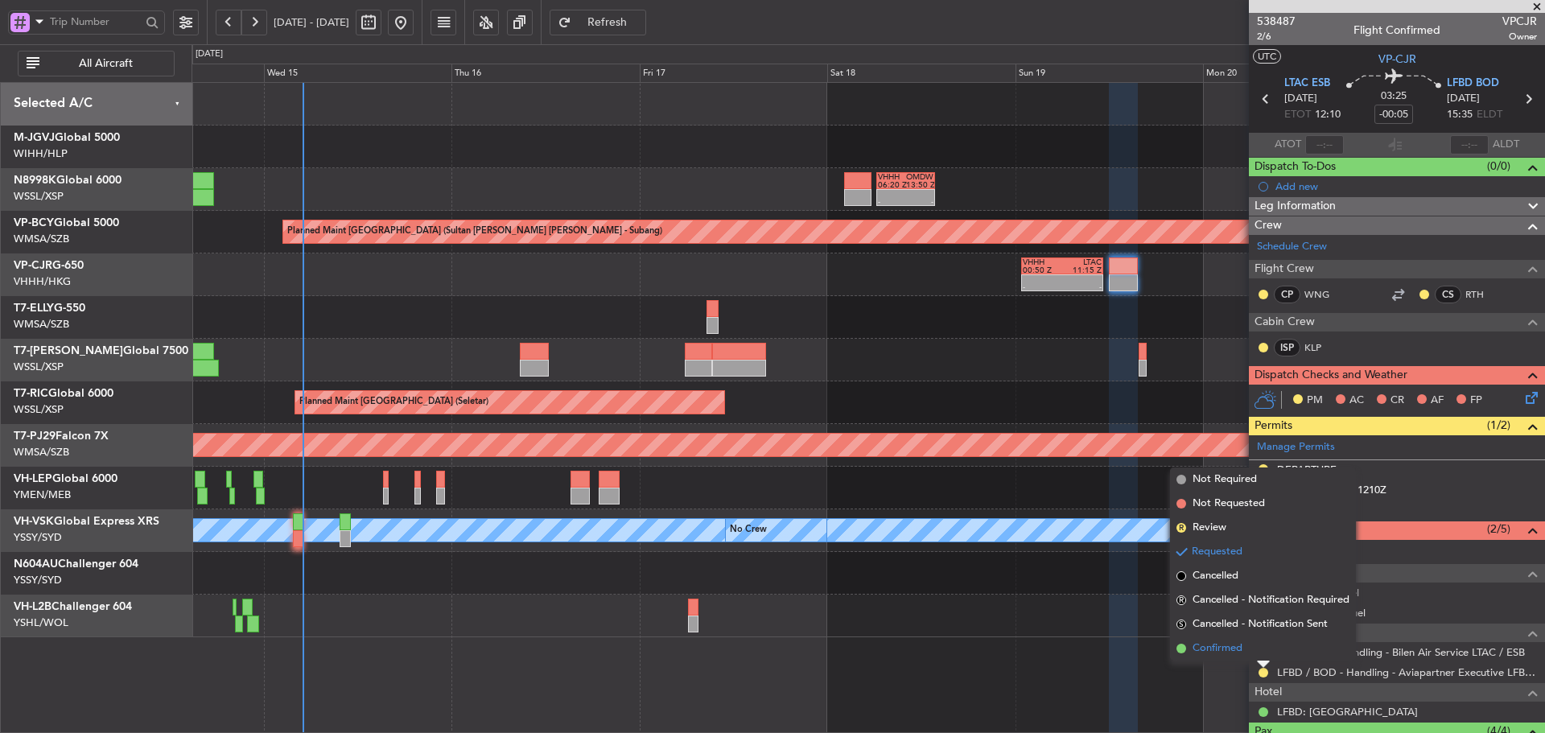
click at [1182, 649] on span at bounding box center [1182, 649] width 10 height 10
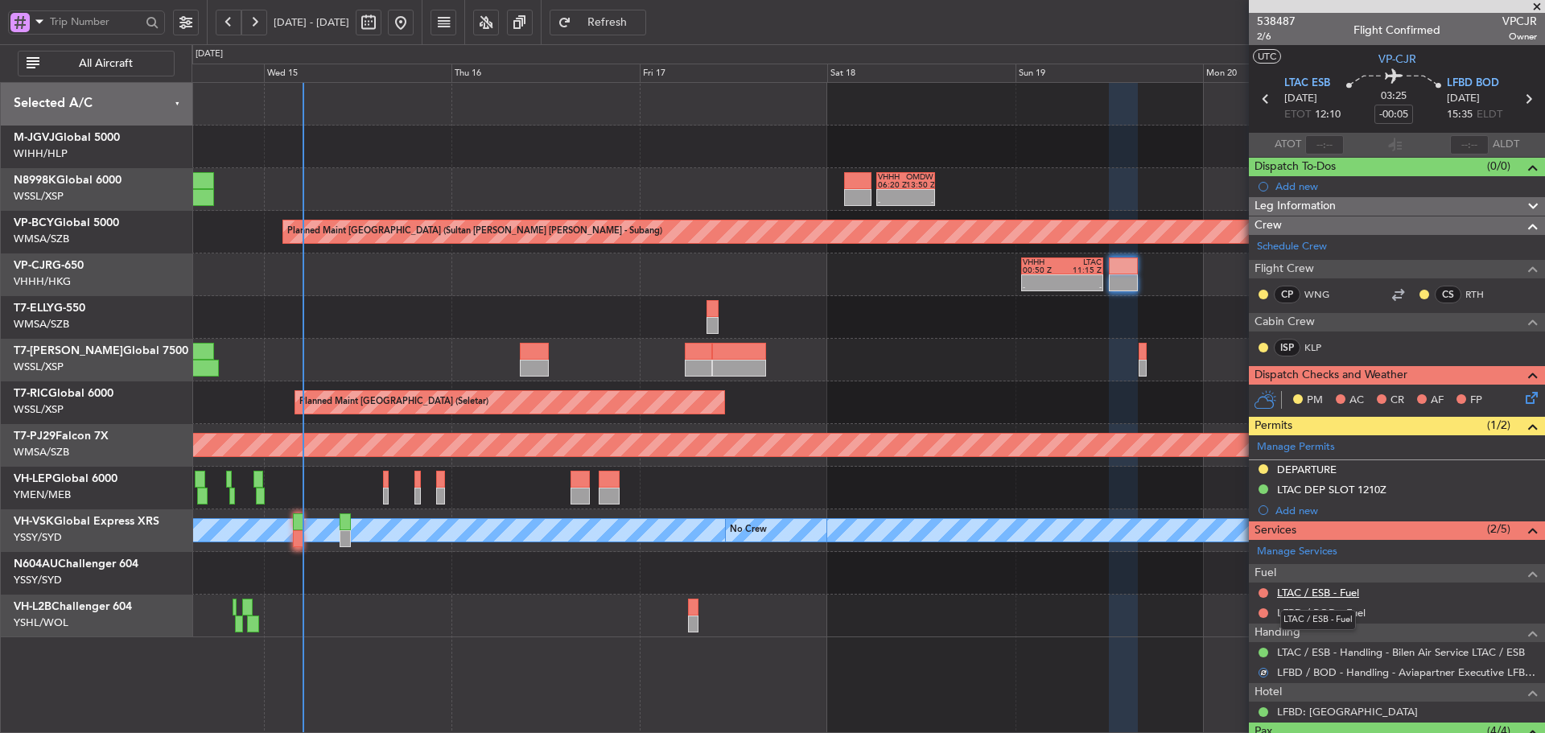
click at [1313, 594] on link "LTAC / ESB - Fuel" at bounding box center [1318, 593] width 82 height 14
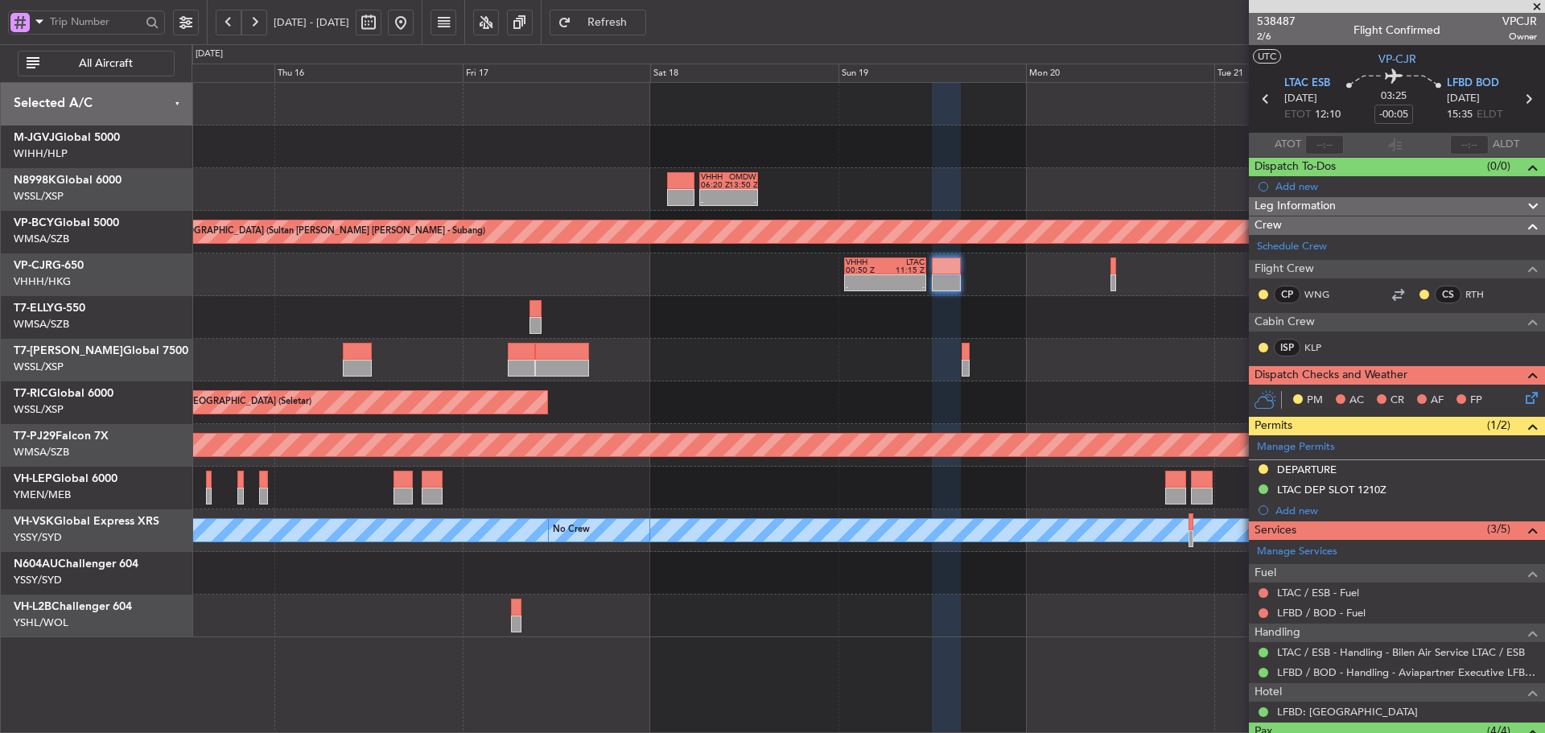
click at [901, 480] on div "- - VHHH 06:20 Z OMDW 13:50 Z Planned Maint [GEOGRAPHIC_DATA] (Sultan [PERSON_N…" at bounding box center [868, 360] width 1353 height 555
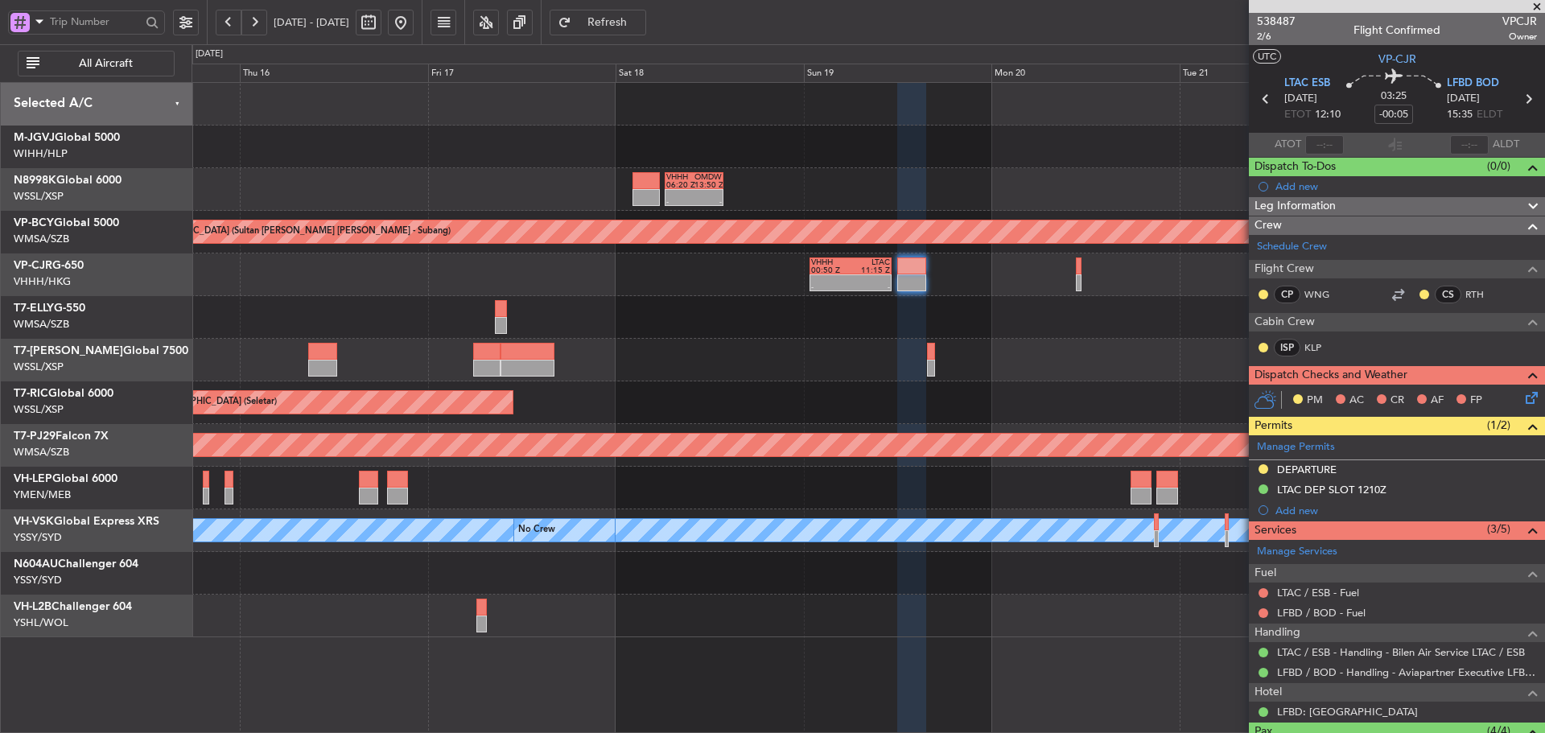
click at [641, 20] on span "Refresh" at bounding box center [608, 22] width 66 height 11
click at [1333, 617] on link "LFBD / BOD - Fuel" at bounding box center [1321, 613] width 89 height 14
click at [1458, 81] on span "LFBD BOD" at bounding box center [1473, 84] width 52 height 16
click at [1322, 617] on link "LFBD / BOD - Fuel" at bounding box center [1321, 613] width 89 height 14
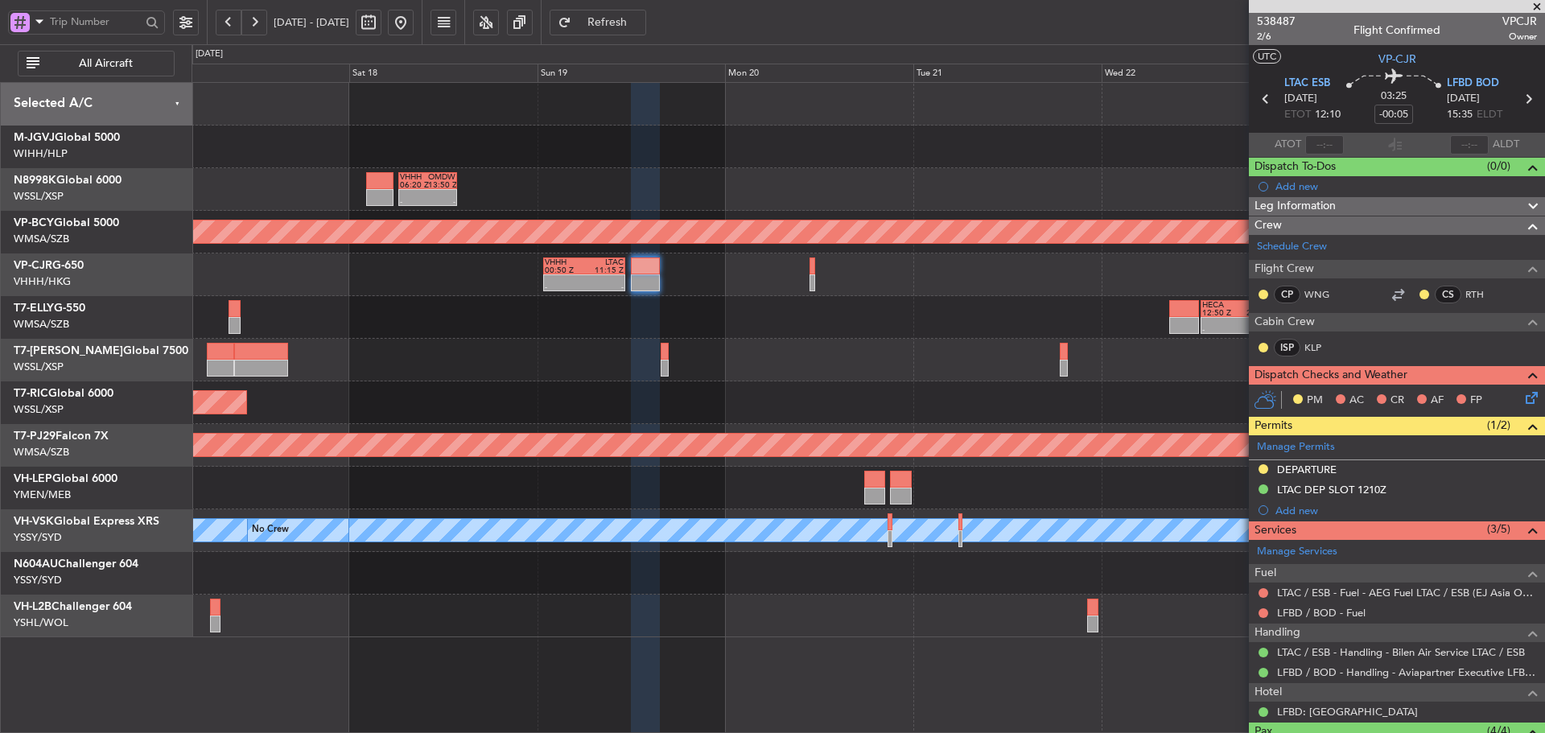
click at [745, 418] on div "Planned Maint [GEOGRAPHIC_DATA] (Seletar)" at bounding box center [868, 402] width 1353 height 43
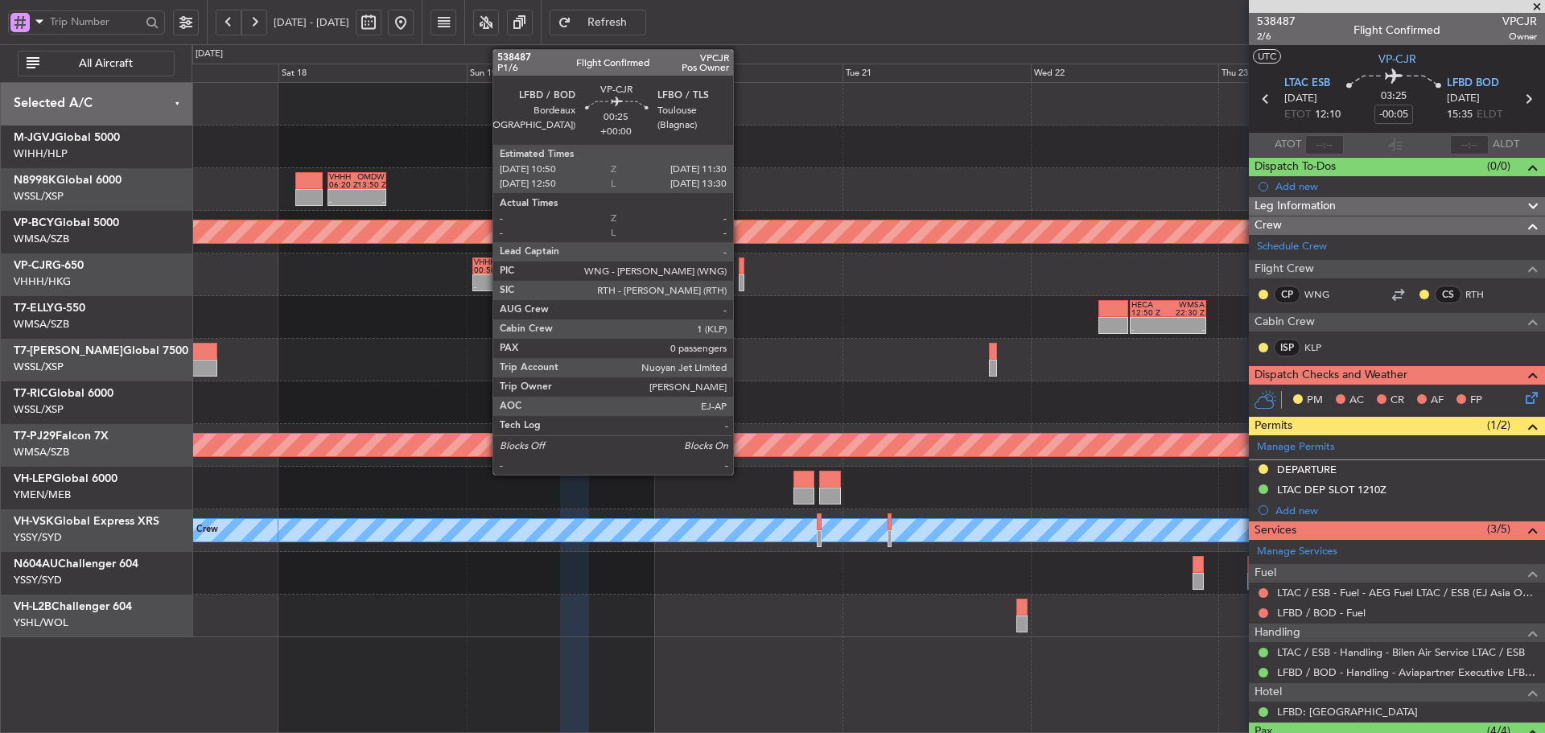
click at [740, 270] on div at bounding box center [742, 266] width 6 height 17
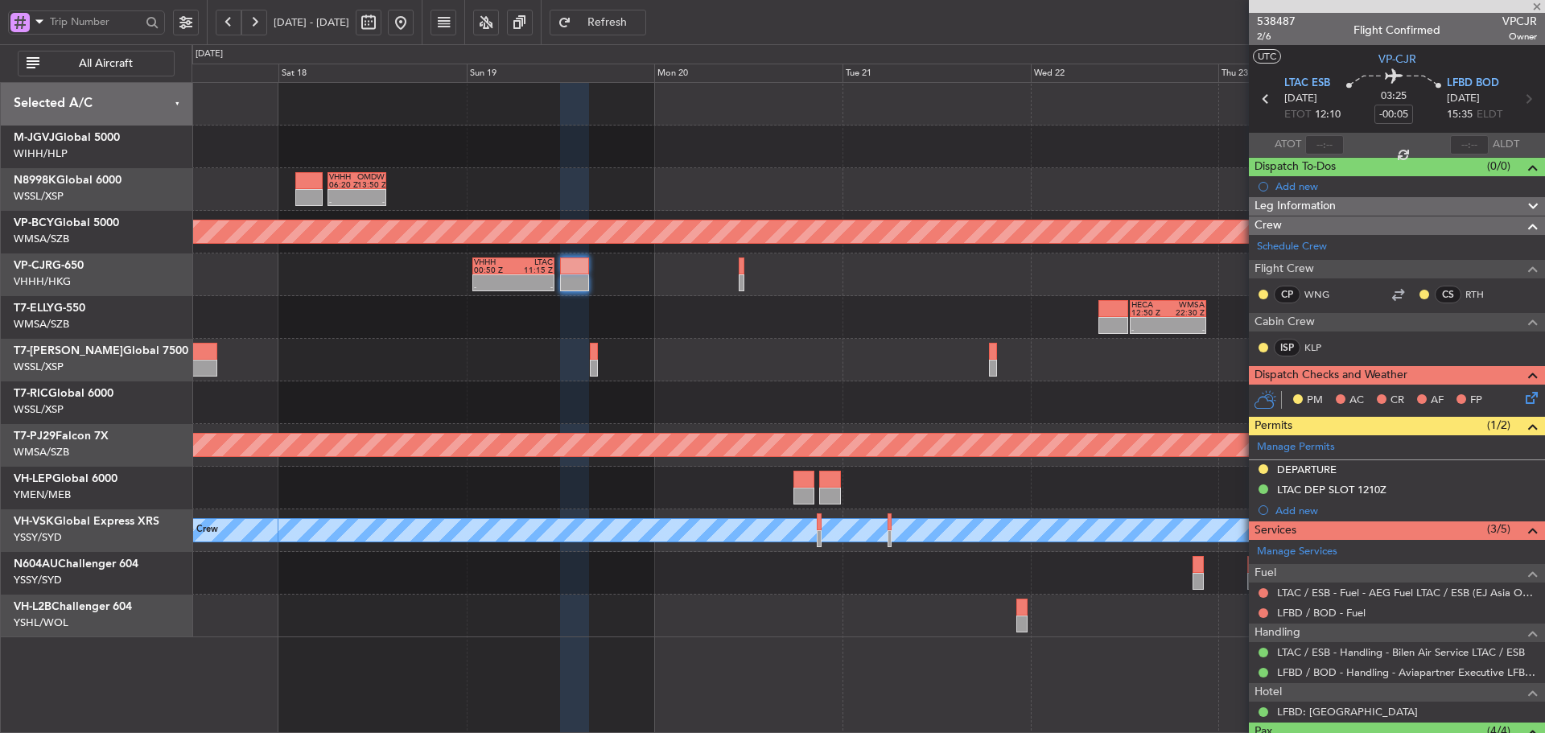
type input "0"
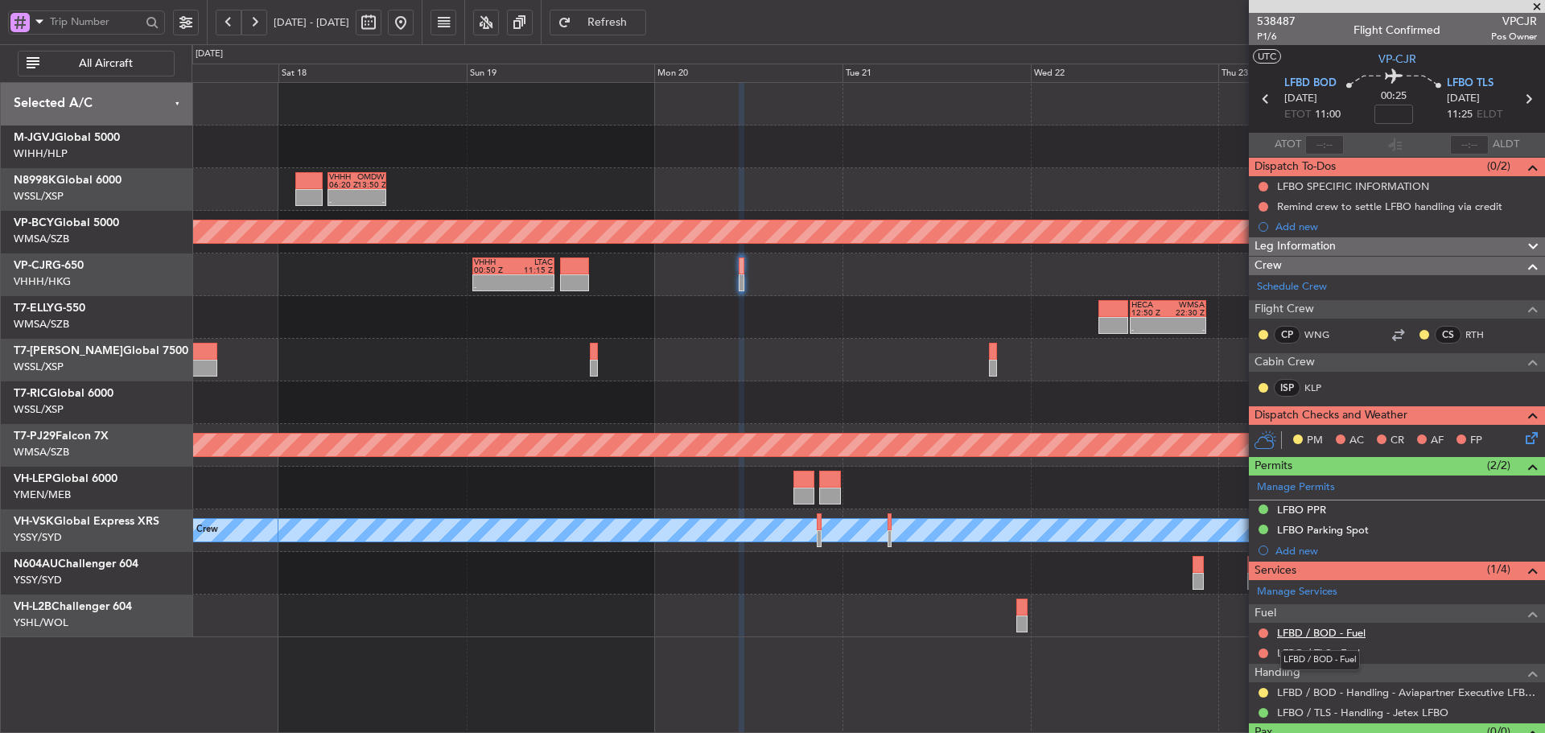
click at [1334, 629] on link "LFBD / BOD - Fuel" at bounding box center [1321, 633] width 89 height 14
